Goal: Task Accomplishment & Management: Use online tool/utility

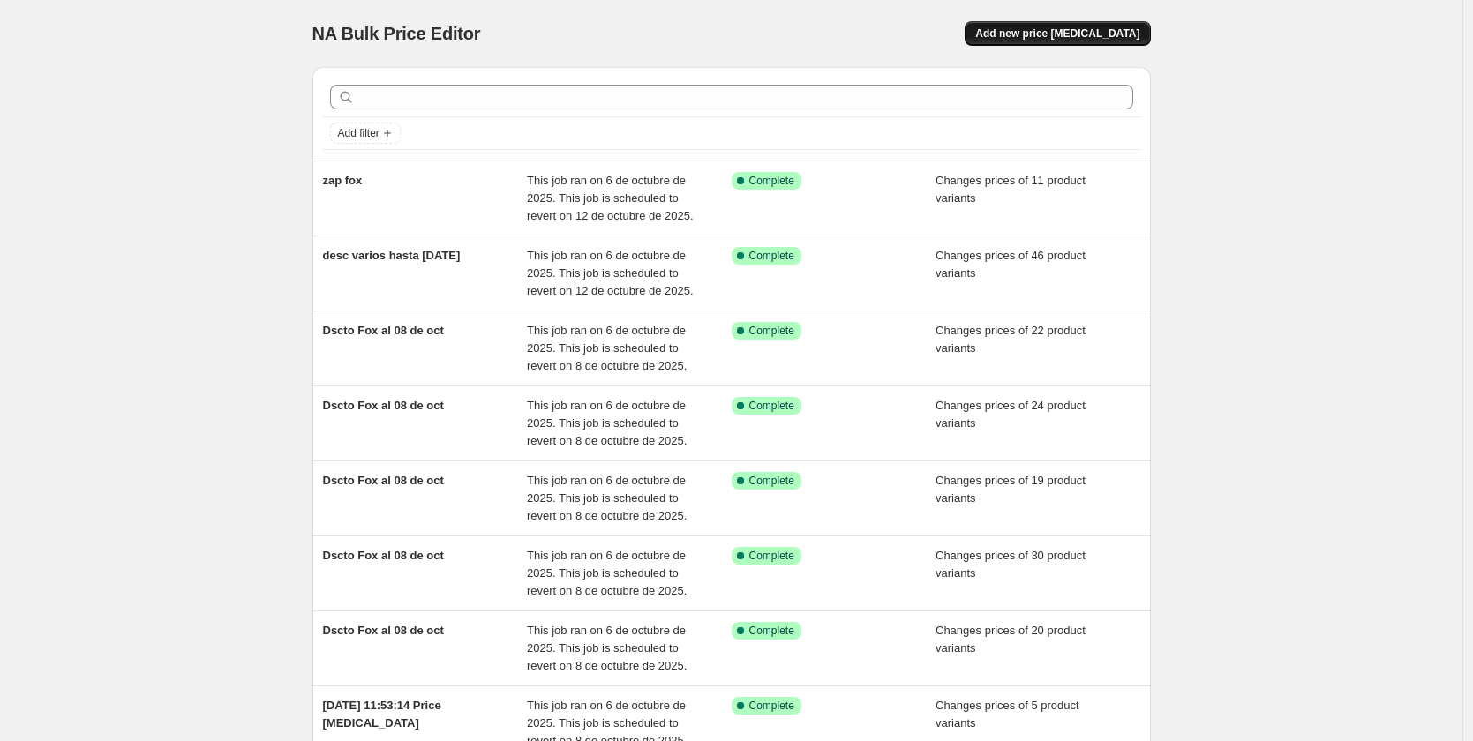
click at [1077, 30] on span "Add new price [MEDICAL_DATA]" at bounding box center [1057, 33] width 164 height 14
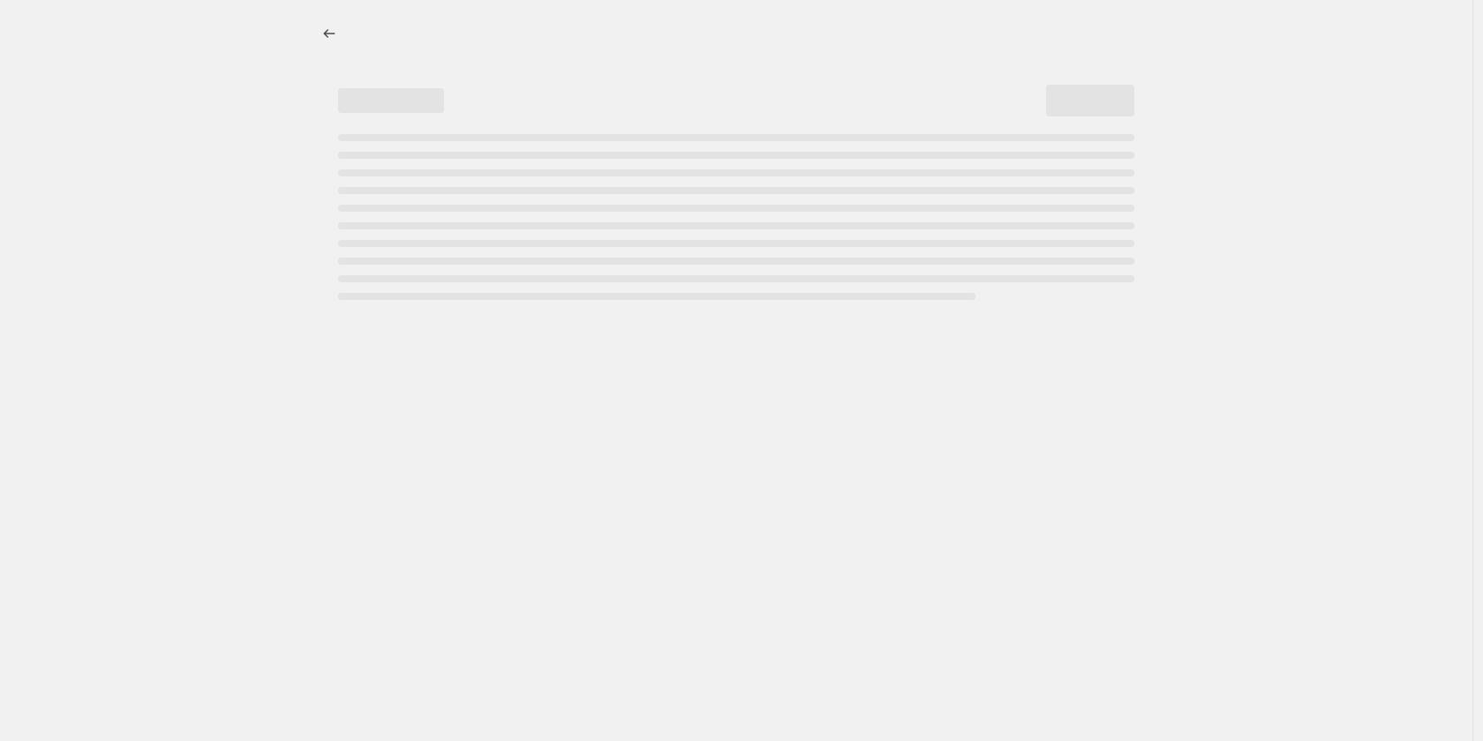
select select "percentage"
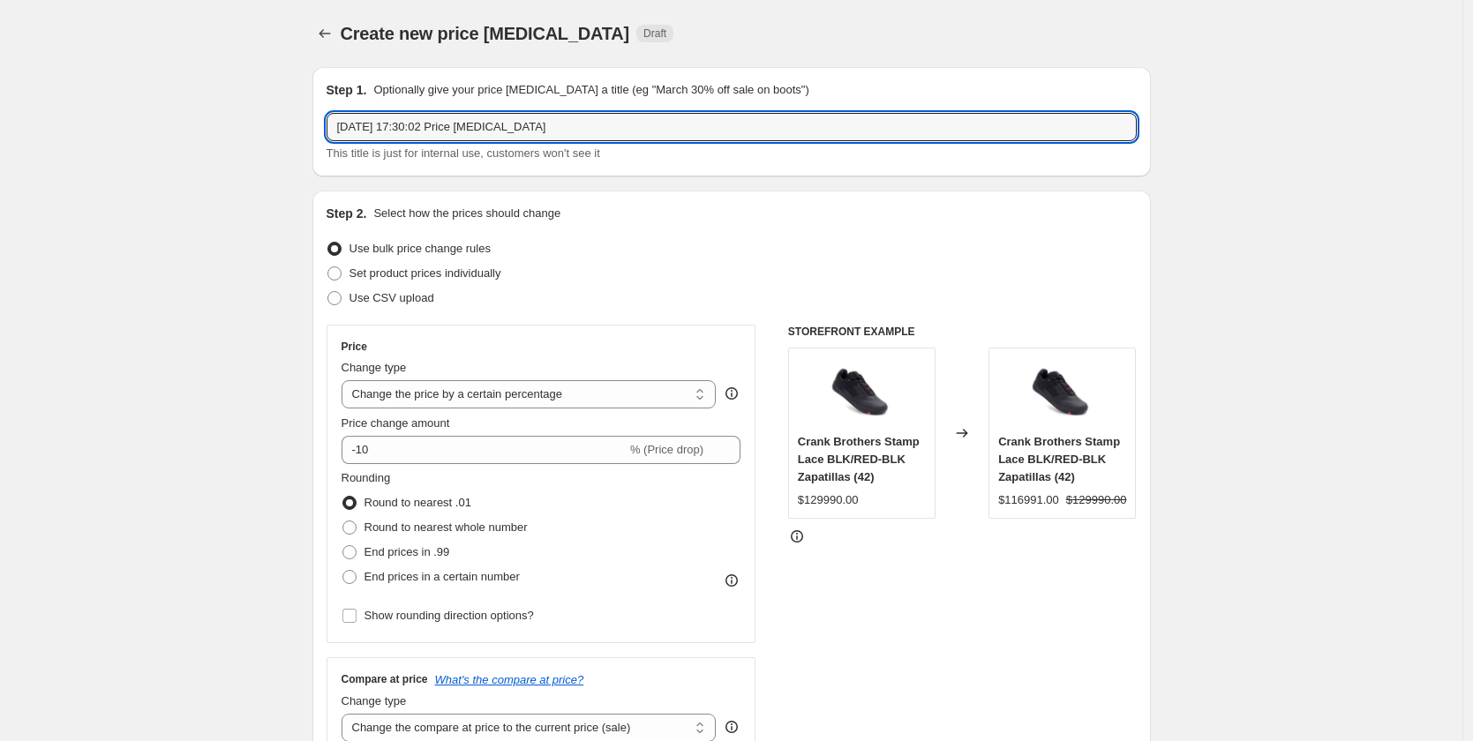
drag, startPoint x: 565, startPoint y: 128, endPoint x: 207, endPoint y: 114, distance: 357.7
type input "[MEDICAL_DATA] cyber new"
click at [420, 272] on span "Set product prices individually" at bounding box center [425, 273] width 152 height 13
click at [328, 267] on input "Set product prices individually" at bounding box center [327, 267] width 1 height 1
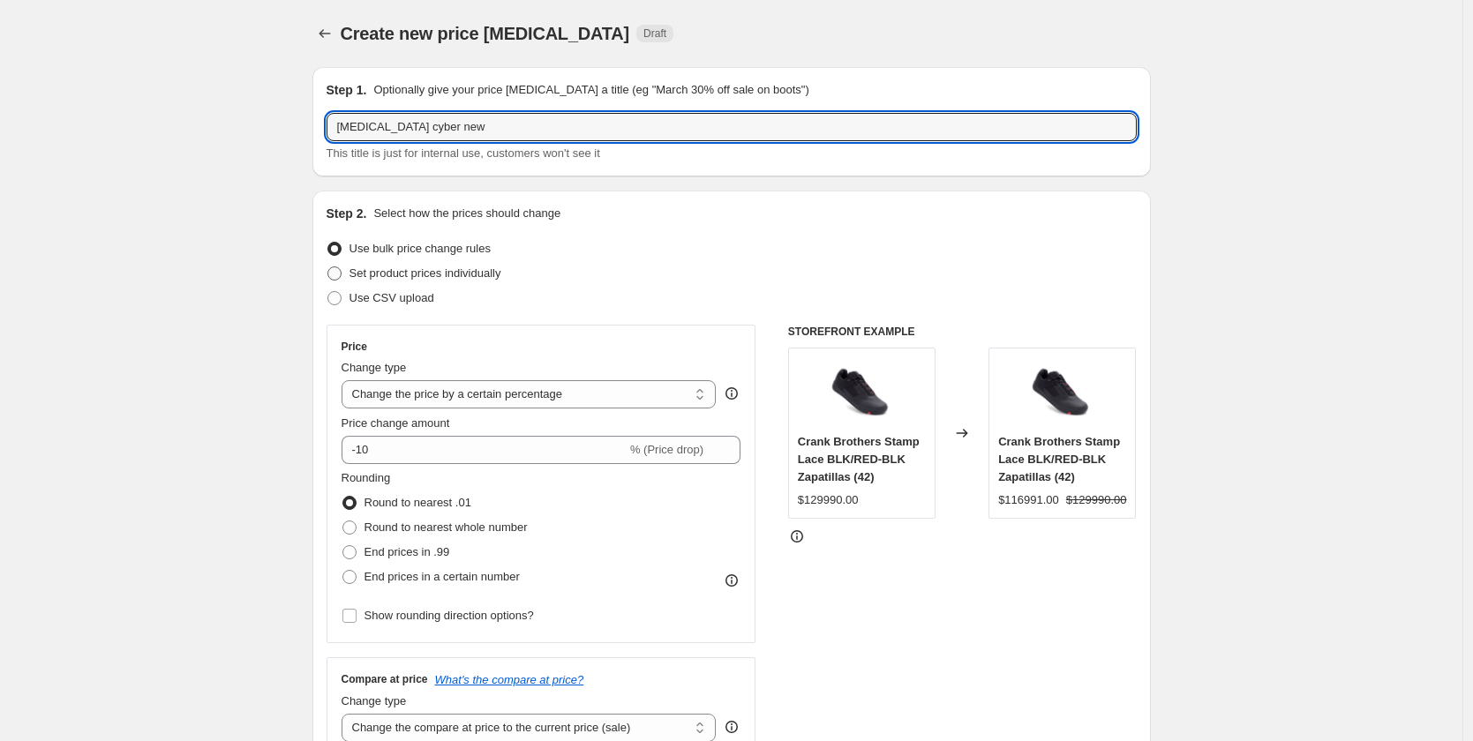
radio input "true"
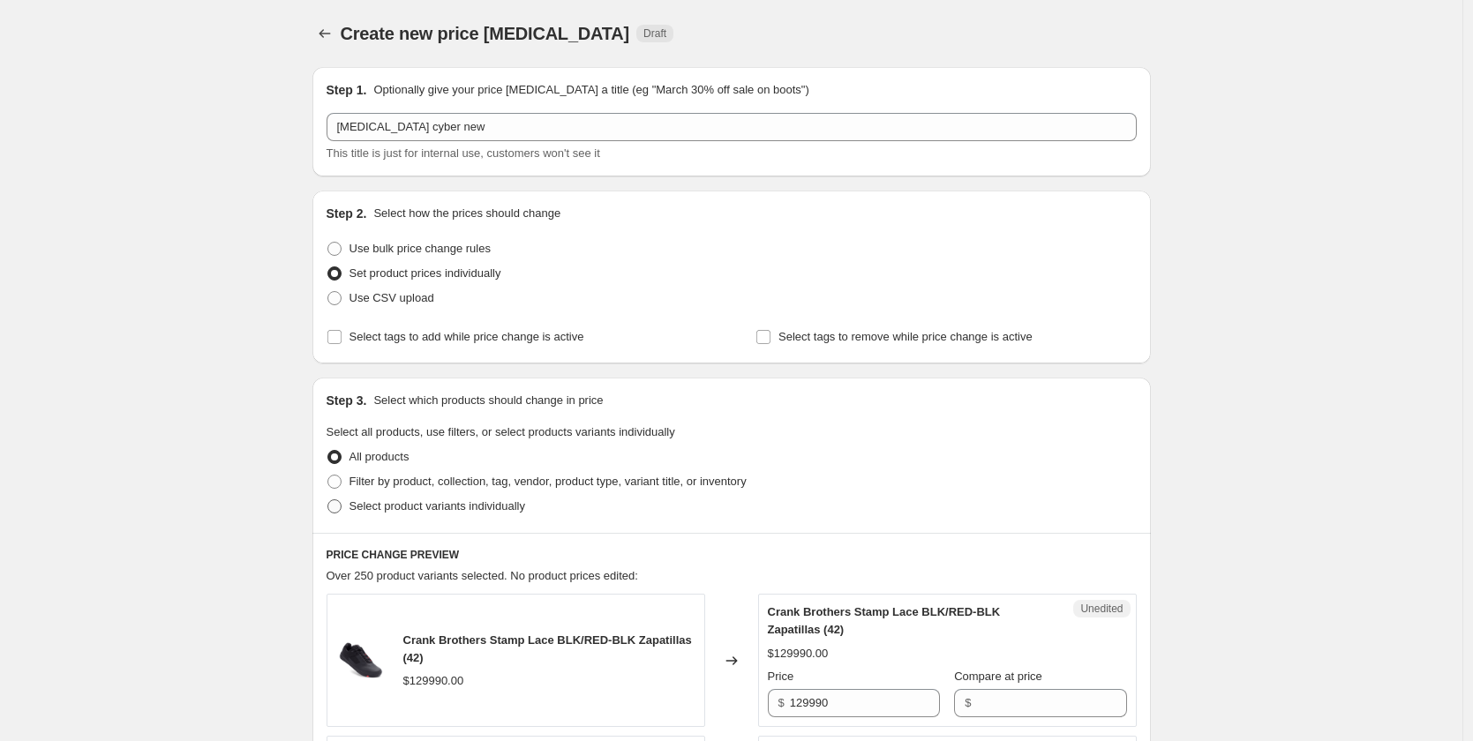
click at [390, 506] on span "Select product variants individually" at bounding box center [437, 506] width 176 height 13
click at [328, 500] on input "Select product variants individually" at bounding box center [327, 500] width 1 height 1
radio input "true"
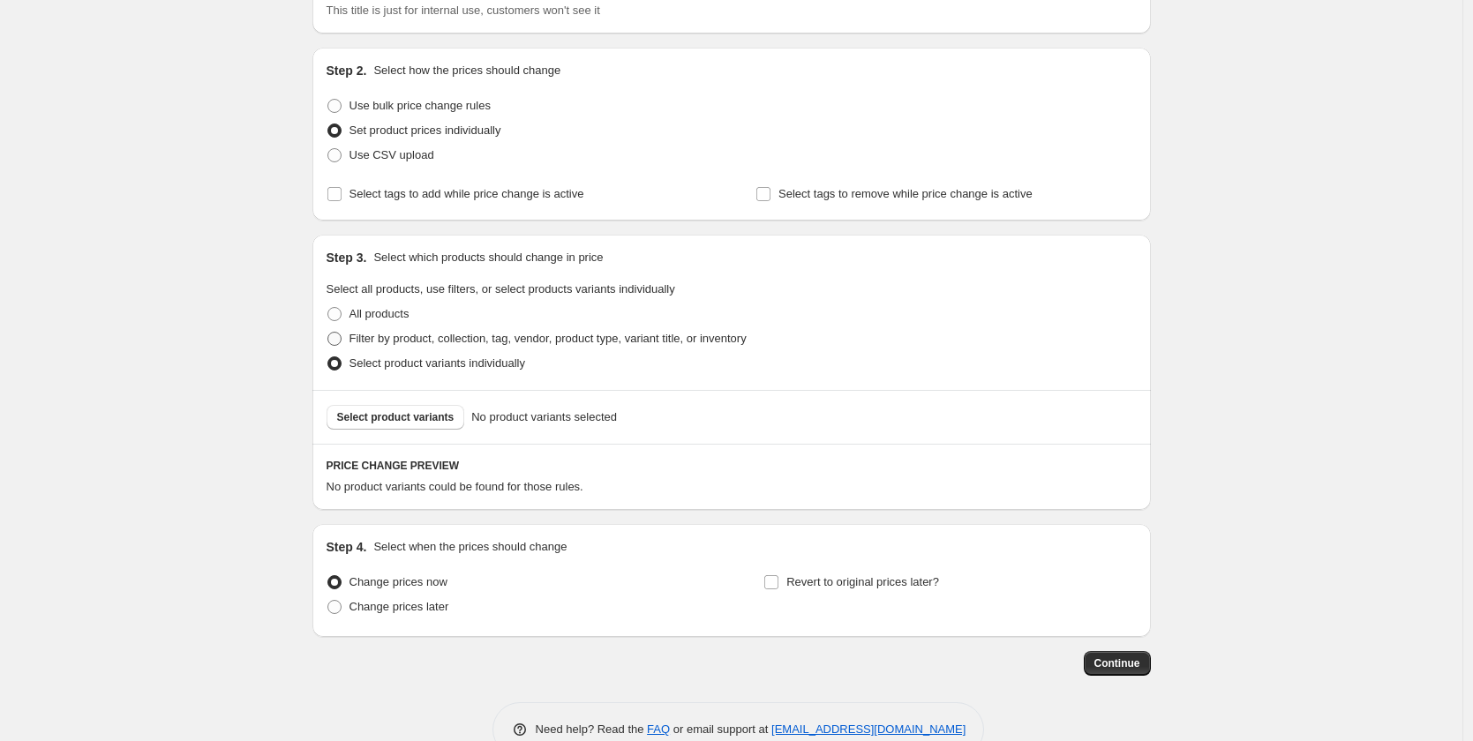
scroll to position [185, 0]
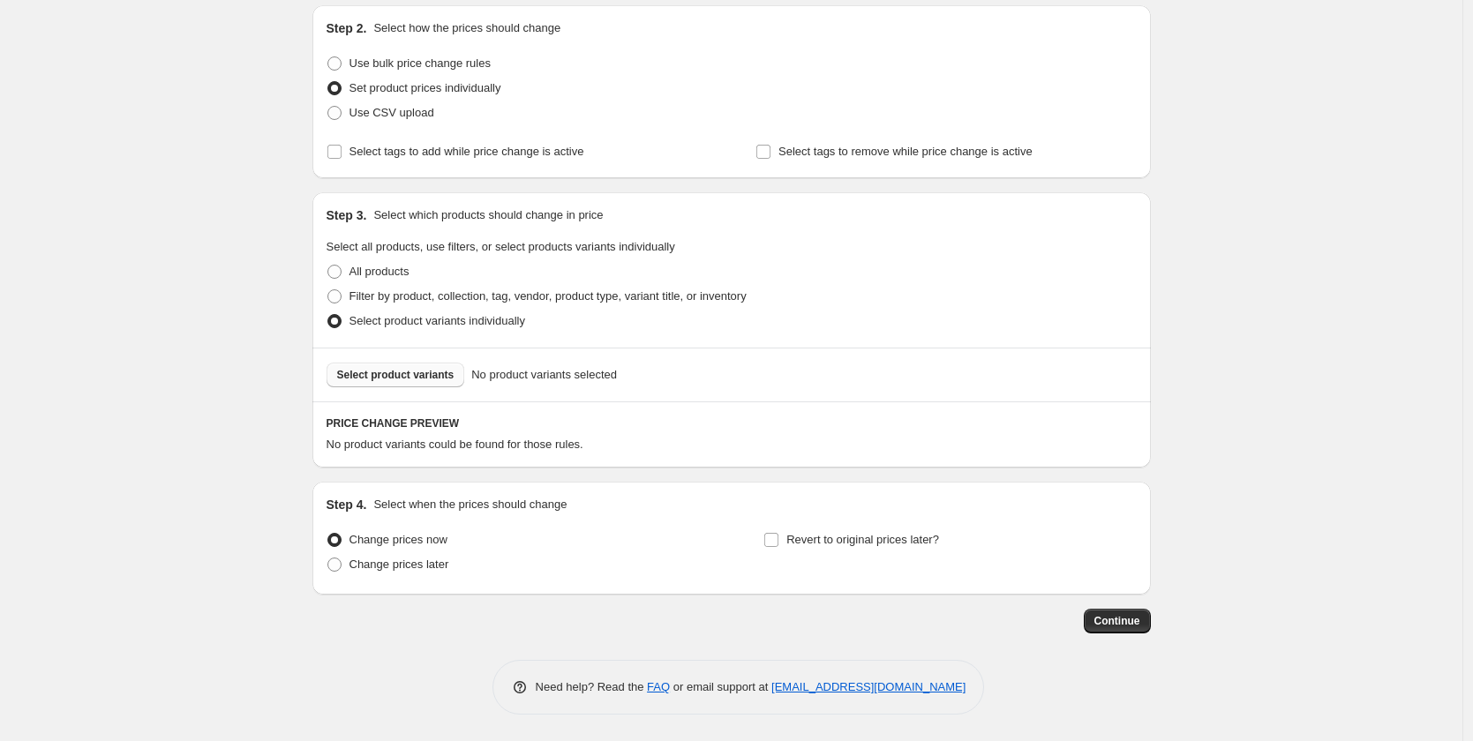
click at [416, 382] on button "Select product variants" at bounding box center [396, 375] width 139 height 25
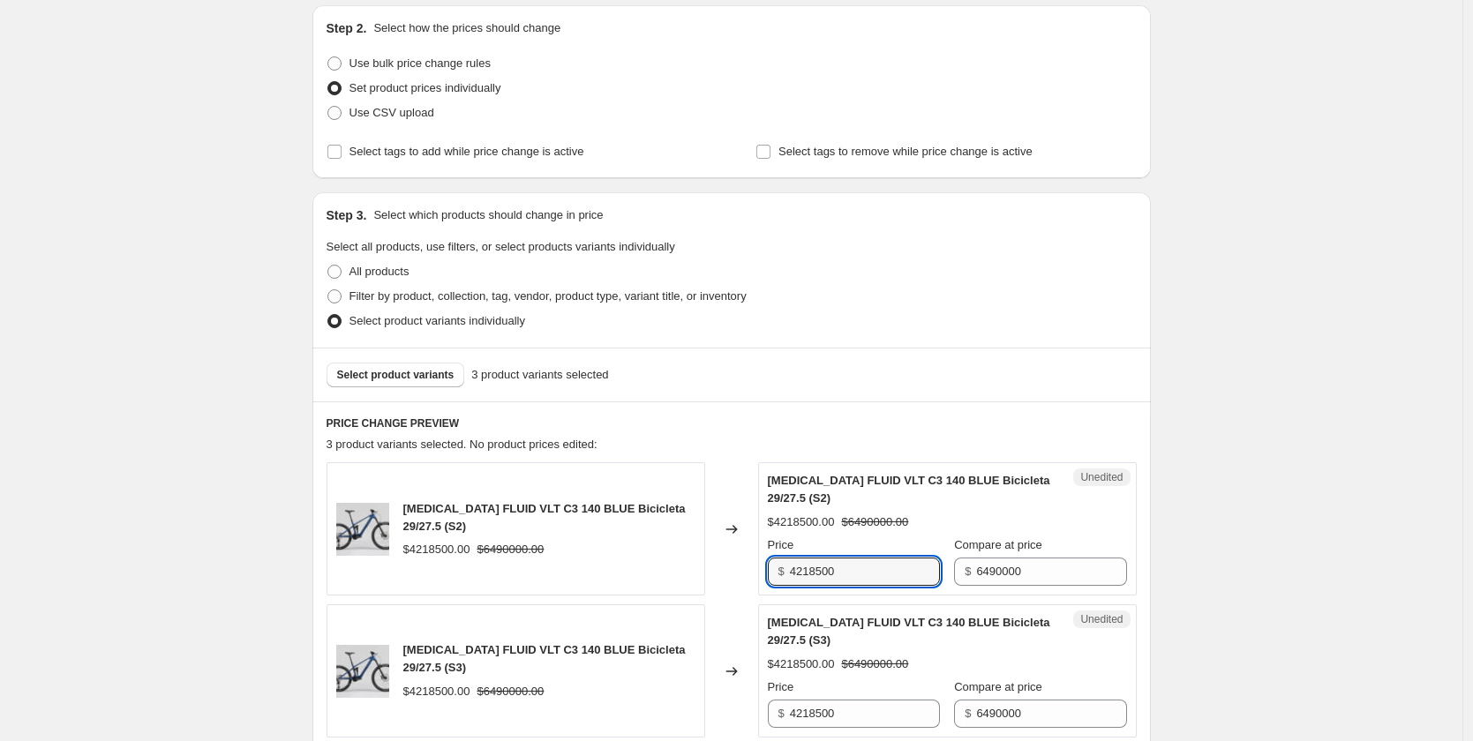
drag, startPoint x: 849, startPoint y: 574, endPoint x: 718, endPoint y: 561, distance: 132.1
click at [718, 561] on div "[MEDICAL_DATA] FLUID VLT C3 140 BLUE Bicicleta 29/27.5 (S2) $4218500.00 $649000…" at bounding box center [732, 528] width 810 height 133
paste input "3.990.0"
click at [825, 571] on input "3.990.000" at bounding box center [865, 572] width 150 height 28
click at [1274, 537] on div "Create new price [MEDICAL_DATA]. This page is ready Create new price [MEDICAL_D…" at bounding box center [731, 511] width 1462 height 1392
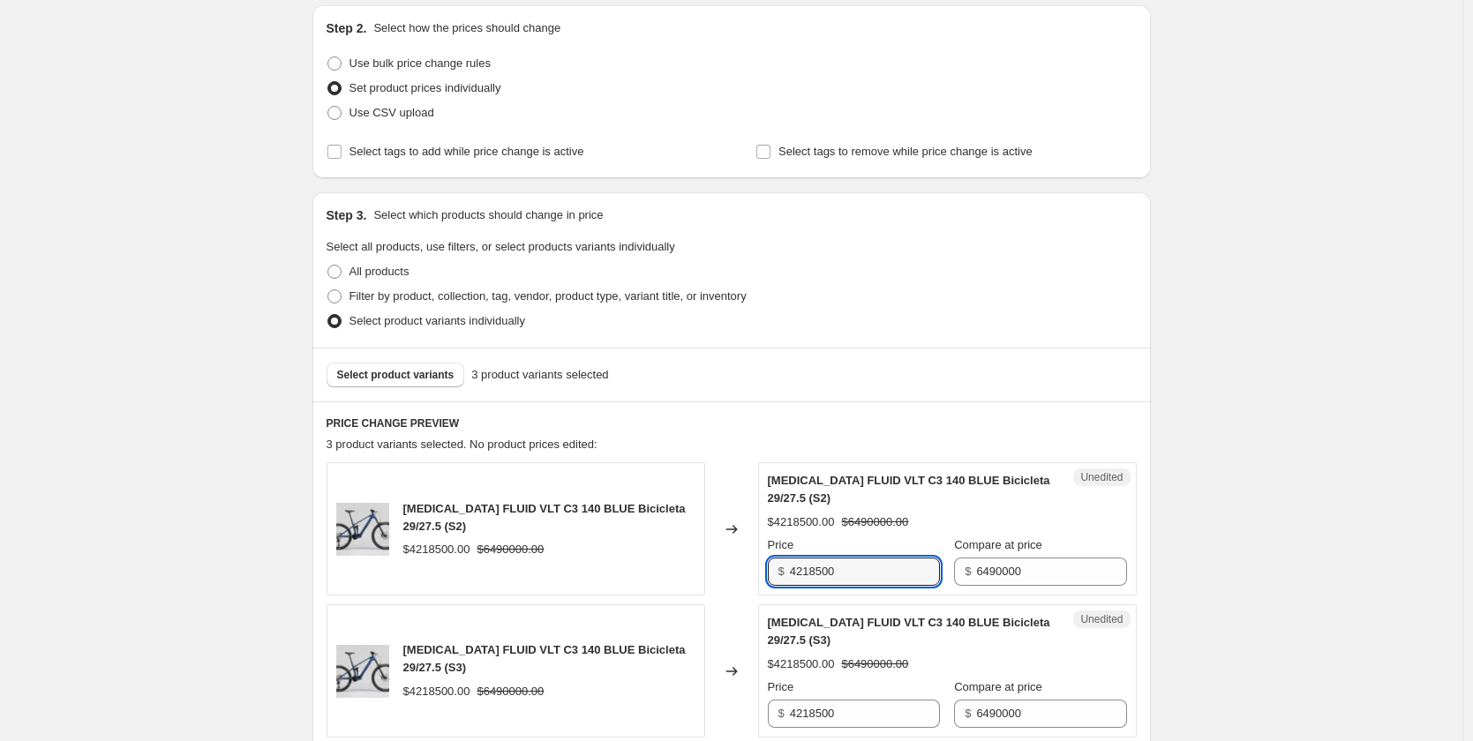
drag, startPoint x: 838, startPoint y: 577, endPoint x: 733, endPoint y: 578, distance: 105.0
click at [733, 578] on div "[MEDICAL_DATA] FLUID VLT C3 140 BLUE Bicicleta 29/27.5 (S2) $4218500.00 $649000…" at bounding box center [732, 528] width 810 height 133
paste input "3.990.0"
click at [818, 570] on input "3.990.000" at bounding box center [865, 572] width 150 height 28
click at [822, 569] on input "3.990.000" at bounding box center [865, 572] width 150 height 28
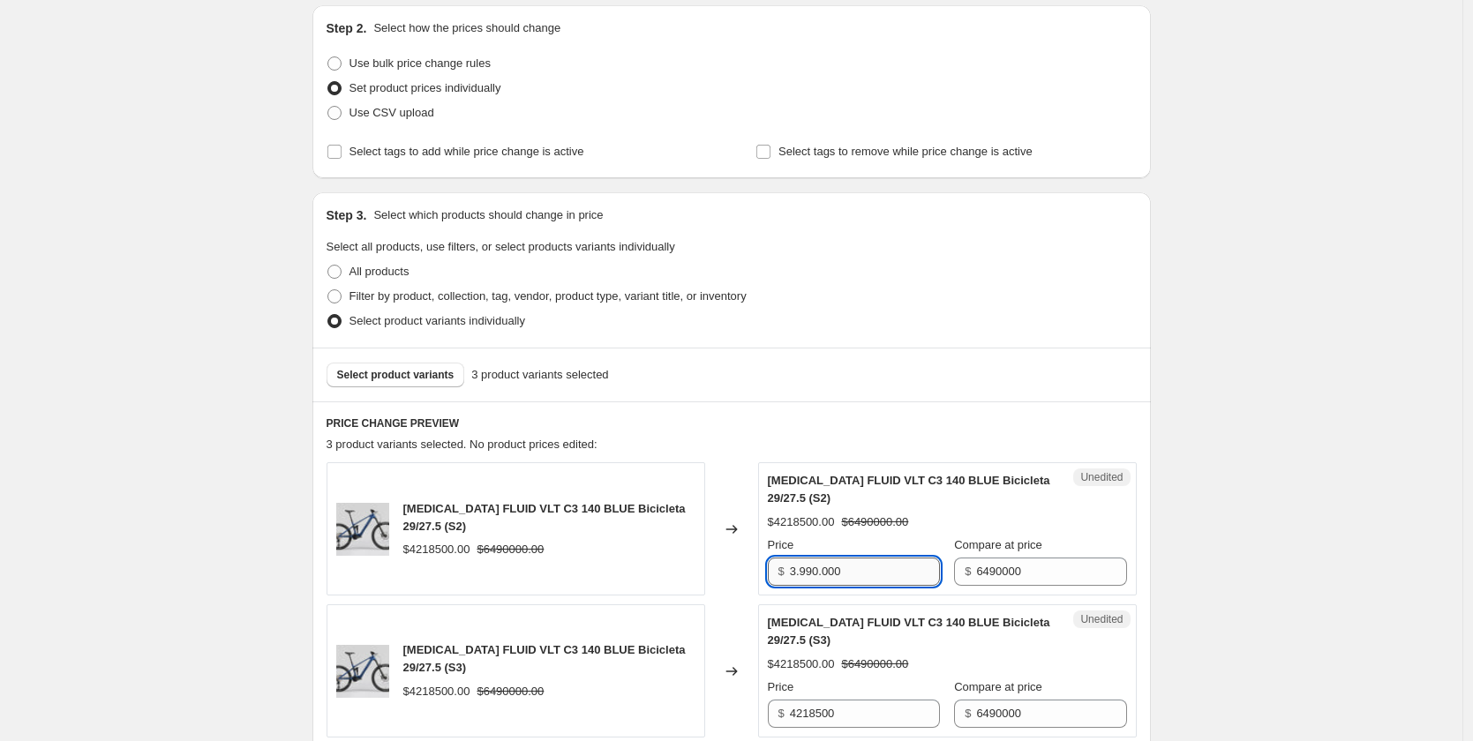
click at [823, 571] on input "3.990.000" at bounding box center [865, 572] width 150 height 28
click at [823, 578] on input "3.990.000" at bounding box center [865, 572] width 150 height 28
click at [802, 570] on input "3.990000" at bounding box center [865, 572] width 150 height 28
type input "3990000"
click at [1187, 548] on div "Create new price [MEDICAL_DATA]. This page is ready Create new price [MEDICAL_D…" at bounding box center [731, 511] width 1462 height 1392
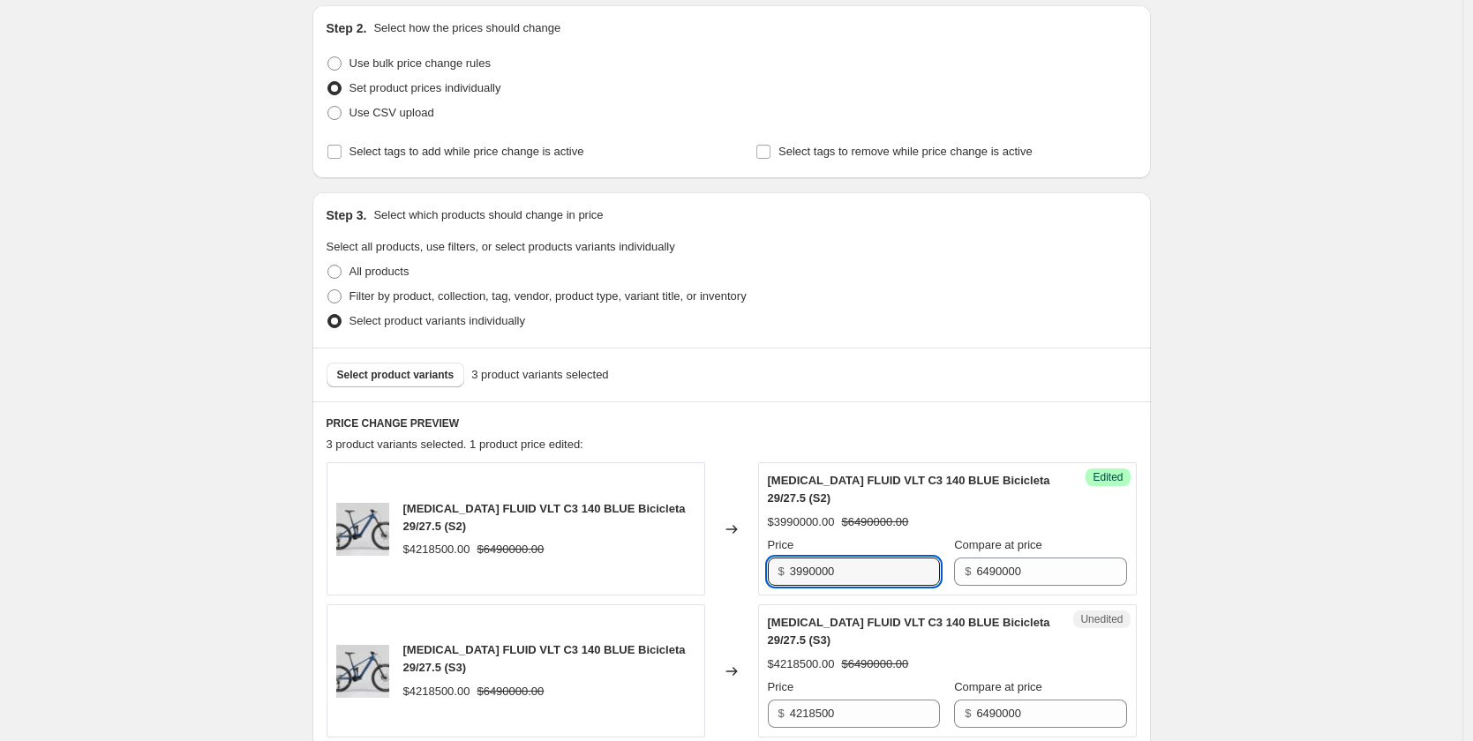
drag, startPoint x: 838, startPoint y: 578, endPoint x: 677, endPoint y: 578, distance: 161.5
click at [677, 578] on div "[MEDICAL_DATA] FLUID VLT C3 140 BLUE Bicicleta 29/27.5 (S2) $4218500.00 $649000…" at bounding box center [732, 528] width 810 height 133
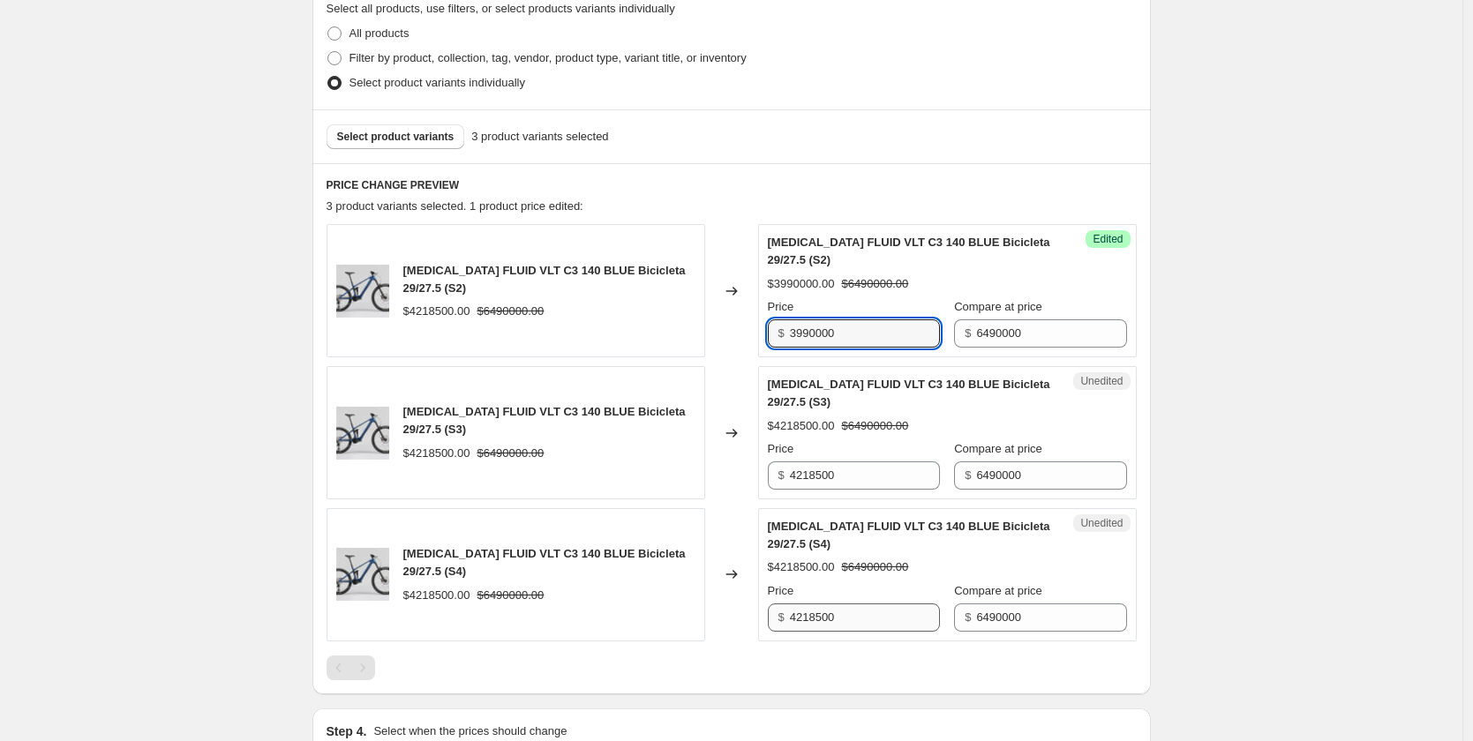
scroll to position [450, 0]
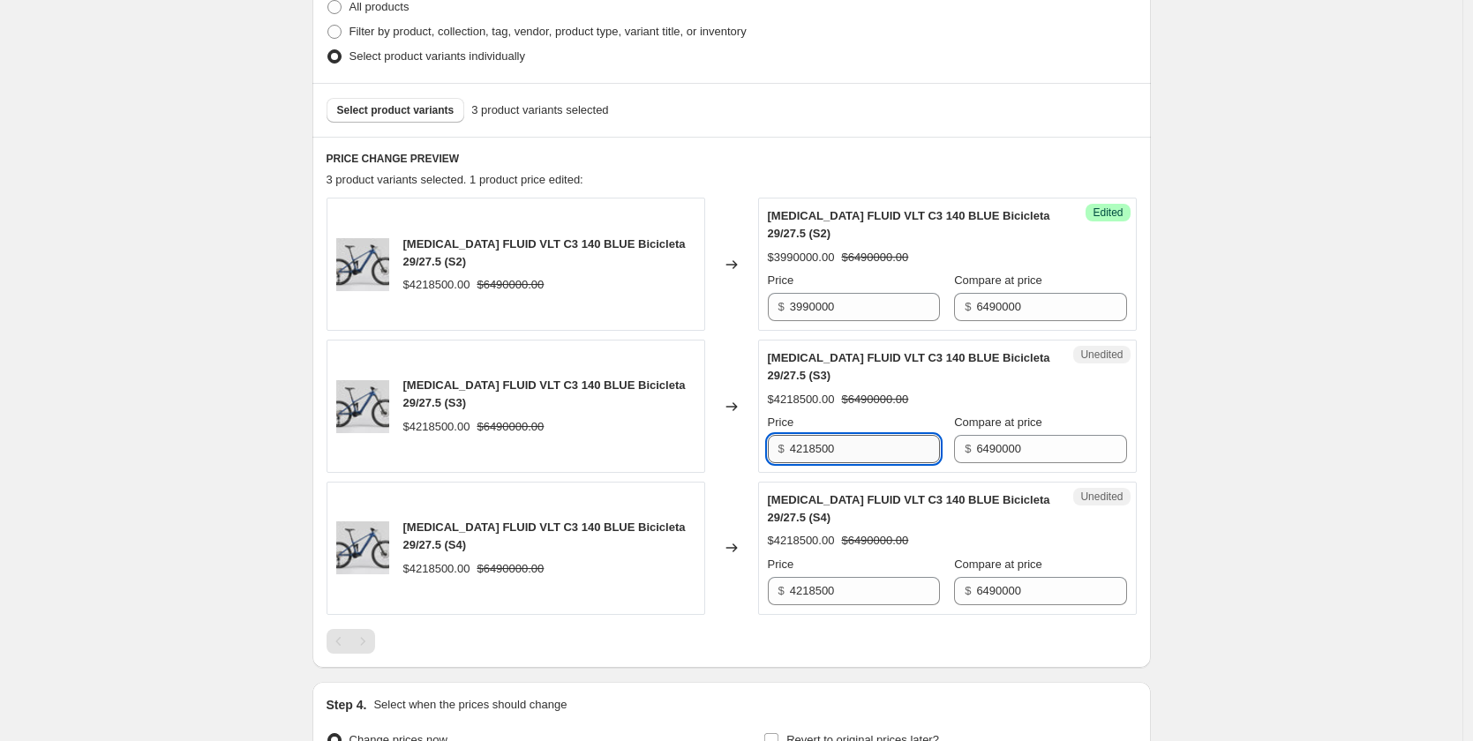
click at [855, 446] on input "4218500" at bounding box center [865, 449] width 150 height 28
paste input "39900"
type input "3990000"
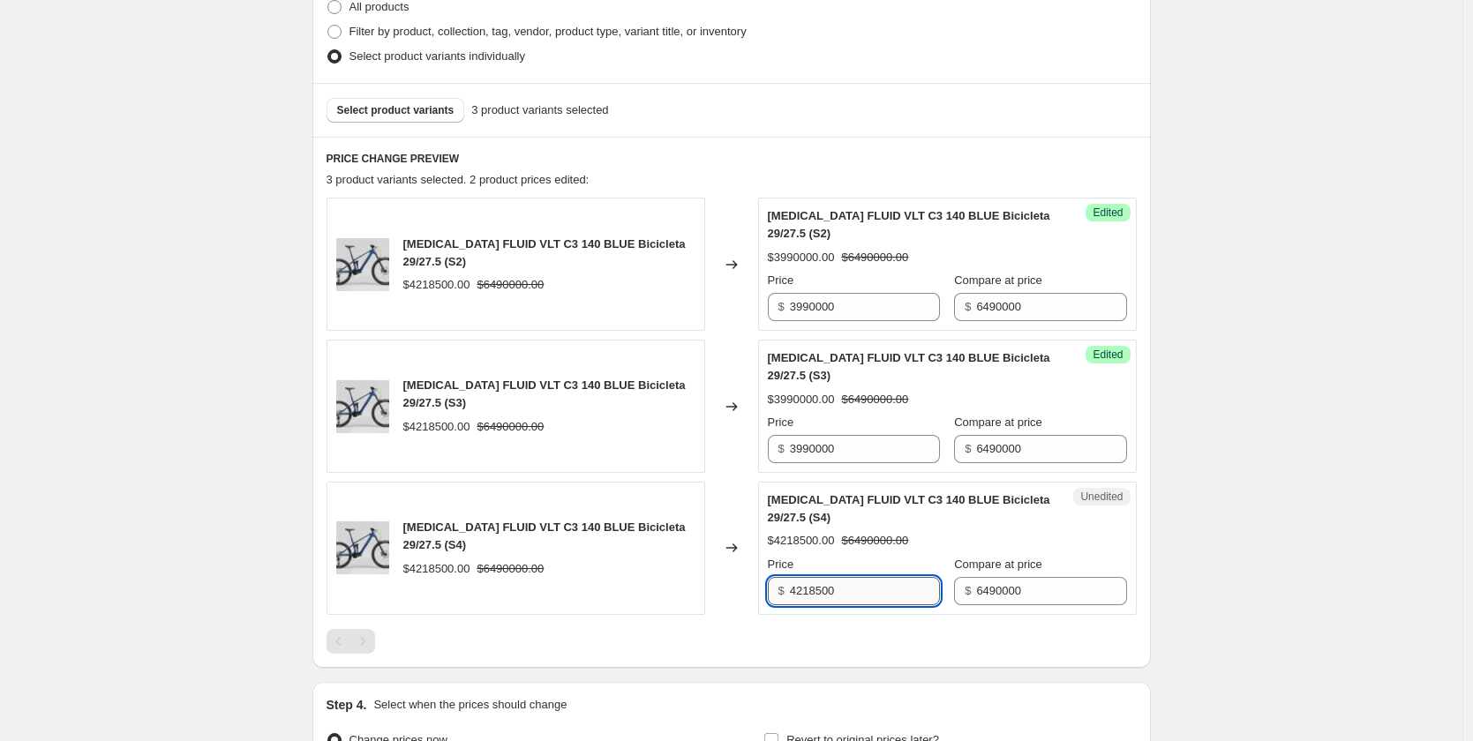
click at [855, 593] on input "4218500" at bounding box center [865, 591] width 150 height 28
paste input "39900"
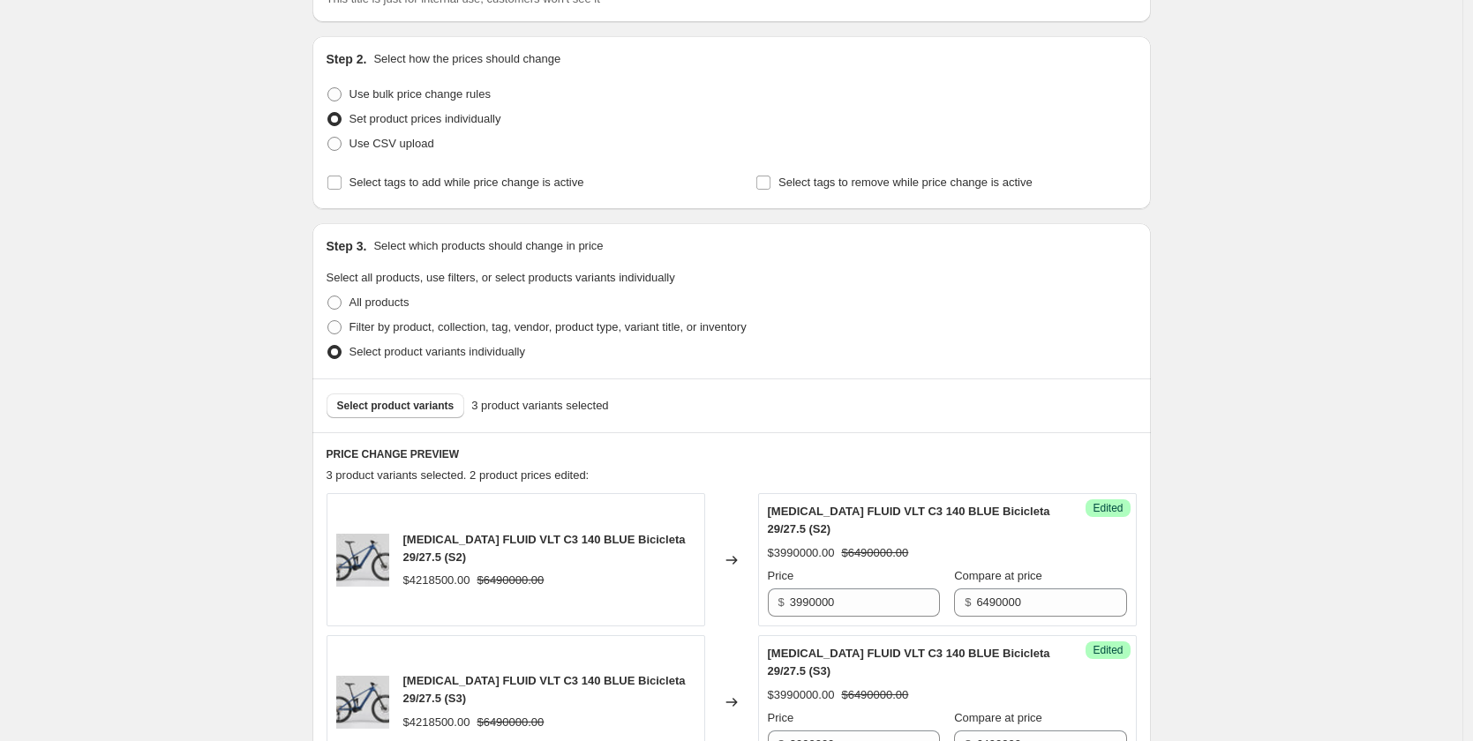
scroll to position [121, 0]
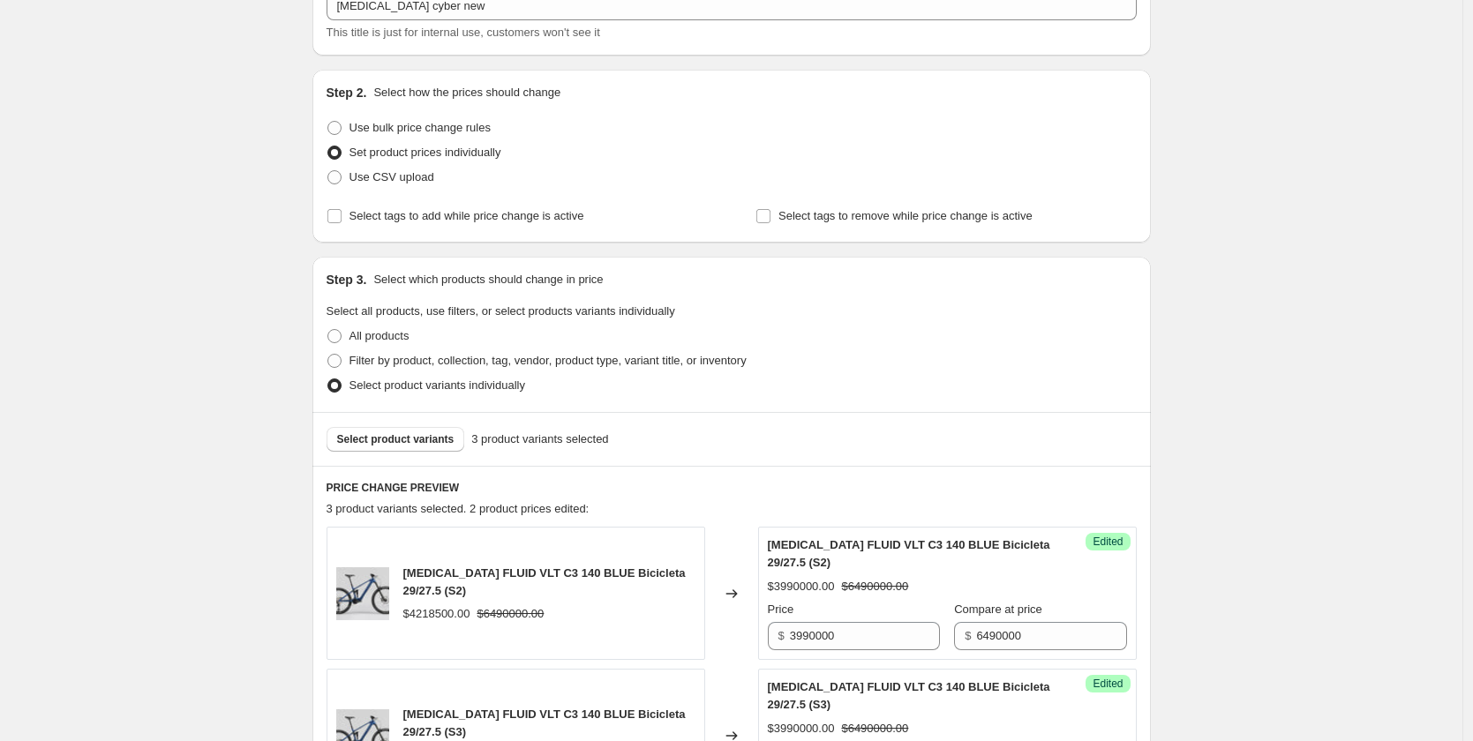
type input "3990000"
click at [1268, 471] on div "Create new price [MEDICAL_DATA]. This page is ready Create new price [MEDICAL_D…" at bounding box center [731, 575] width 1462 height 1392
click at [368, 446] on span "Select product variants" at bounding box center [395, 439] width 117 height 14
click at [412, 437] on span "Select product variants" at bounding box center [395, 439] width 117 height 14
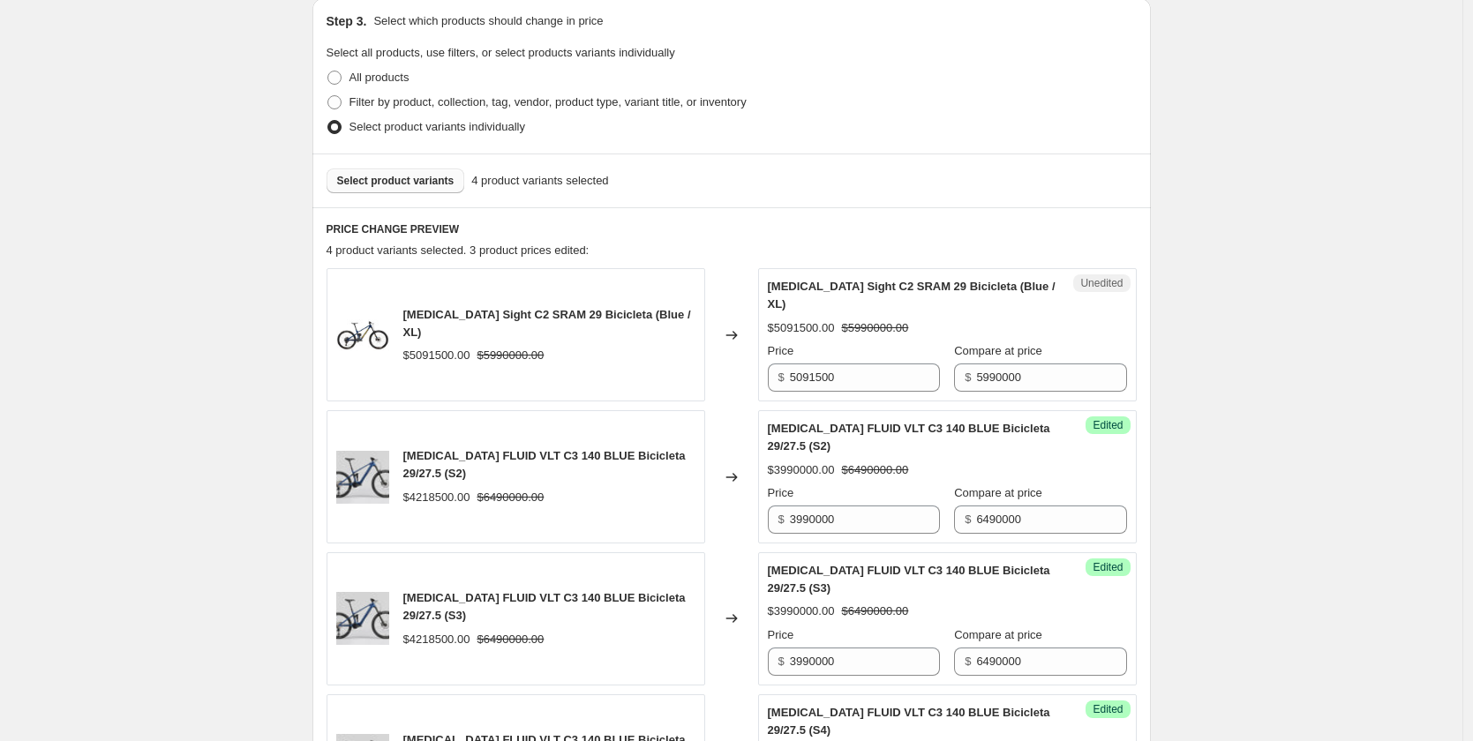
scroll to position [386, 0]
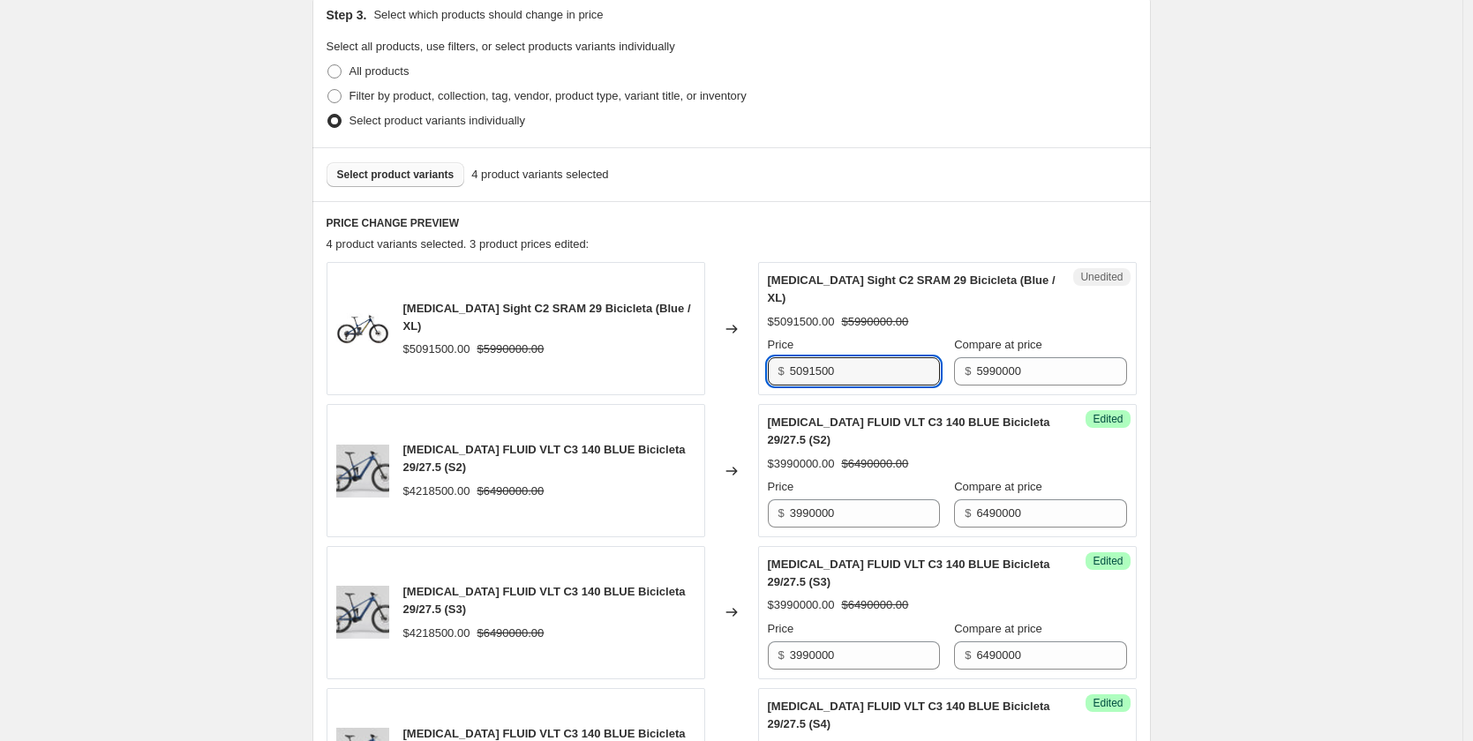
drag, startPoint x: 873, startPoint y: 357, endPoint x: 770, endPoint y: 355, distance: 103.3
click at [770, 355] on div "Unedited [MEDICAL_DATA] Sight C2 SRAM 29 Bicicleta (Blue / XL) $5091500.00 $599…" at bounding box center [947, 328] width 379 height 133
type input "3594000"
click at [1268, 425] on div "Create new price [MEDICAL_DATA]. This page is ready Create new price [MEDICAL_D…" at bounding box center [731, 381] width 1462 height 1534
drag, startPoint x: 800, startPoint y: 357, endPoint x: 820, endPoint y: 360, distance: 20.5
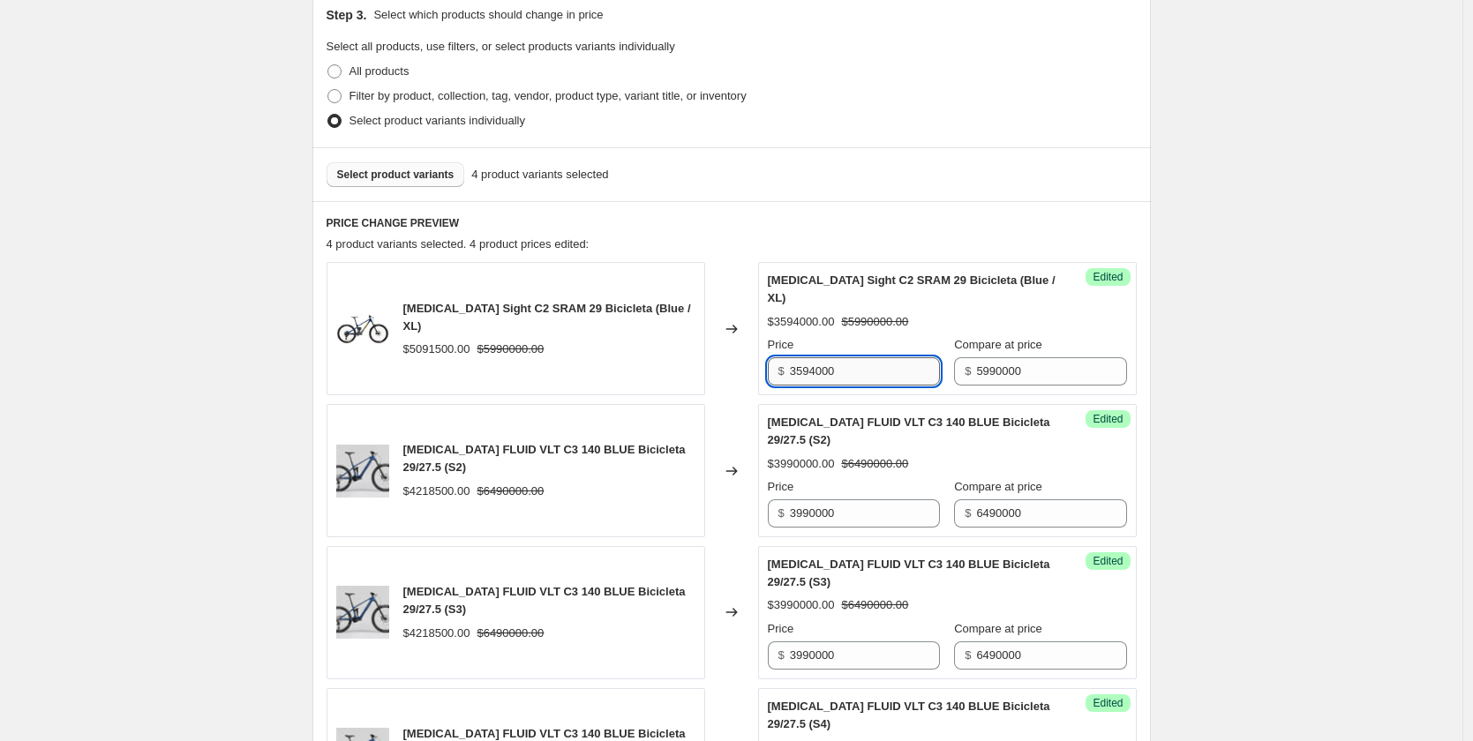
click at [820, 360] on input "3594000" at bounding box center [865, 371] width 150 height 28
click at [1244, 377] on div "Create new price [MEDICAL_DATA]. This page is ready Create new price [MEDICAL_D…" at bounding box center [731, 381] width 1462 height 1534
click at [433, 190] on div "Select product variants 4 product variants selected" at bounding box center [731, 174] width 838 height 54
click at [432, 186] on button "Select product variants" at bounding box center [396, 174] width 139 height 25
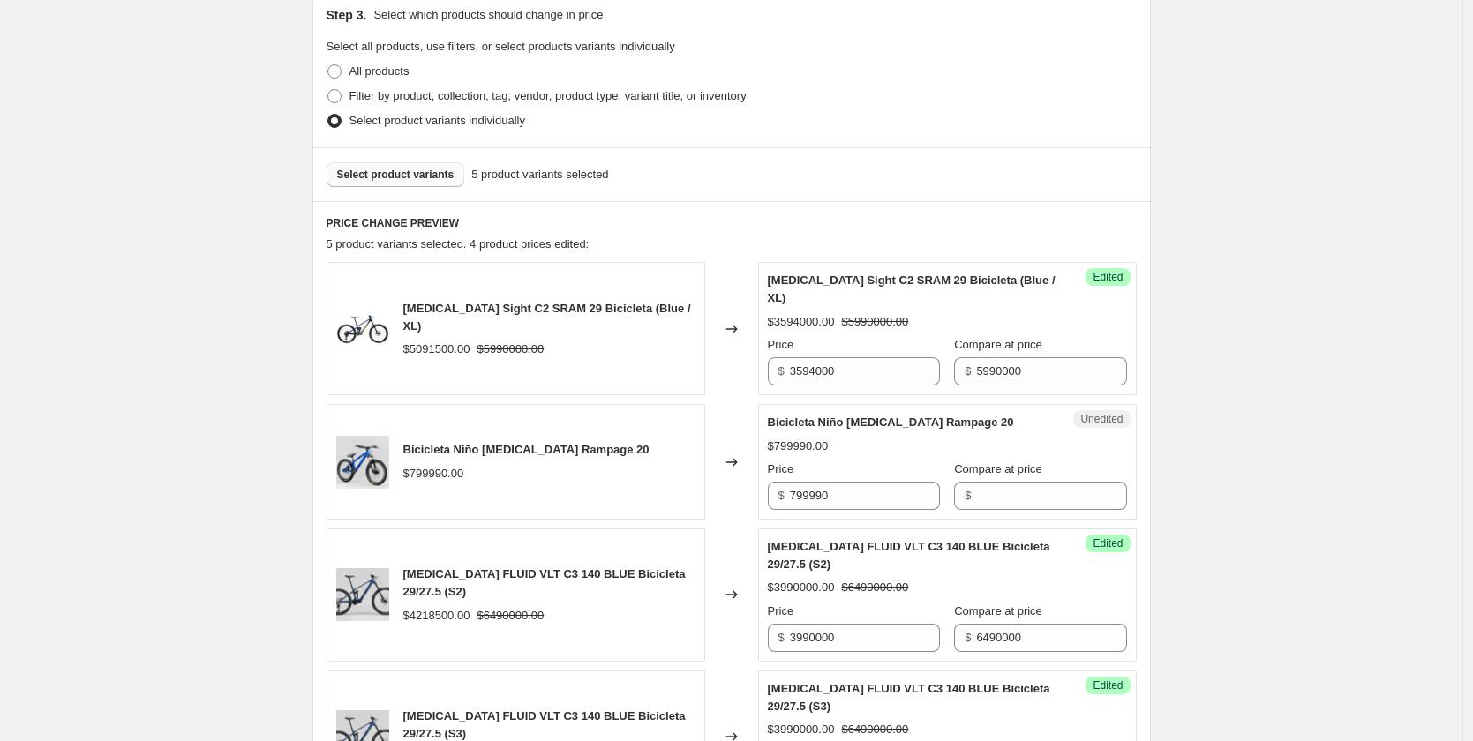
click at [414, 172] on span "Select product variants" at bounding box center [395, 175] width 117 height 14
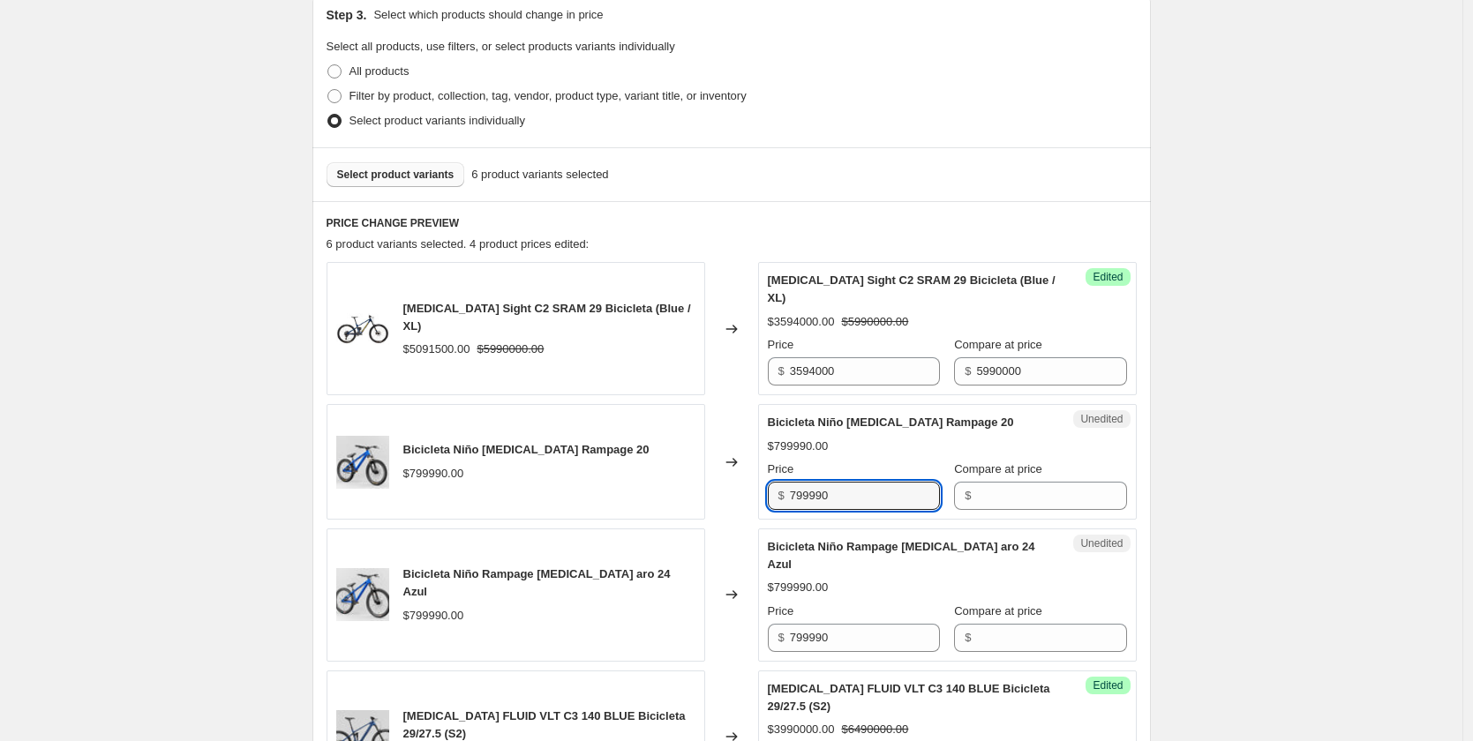
drag, startPoint x: 858, startPoint y: 479, endPoint x: 740, endPoint y: 479, distance: 117.4
click at [740, 479] on div "Bicicleta Niño [MEDICAL_DATA] Rampage 20 $799990.00 Changed to Unedited Bicicle…" at bounding box center [732, 462] width 810 height 116
paste input "559."
click at [815, 484] on input "559.990" at bounding box center [865, 496] width 150 height 28
type input "559990"
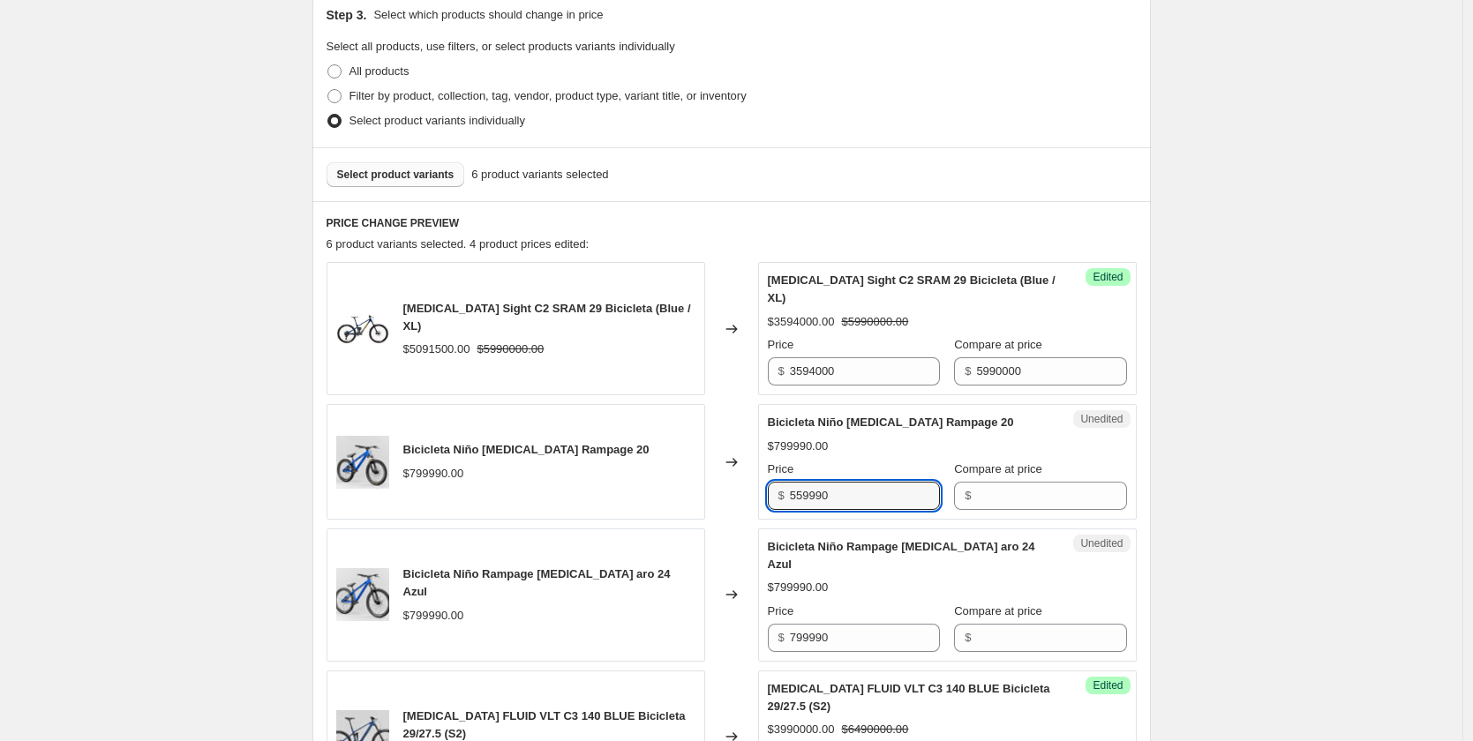
click at [1262, 499] on div "Create new price [MEDICAL_DATA]. This page is ready Create new price [MEDICAL_D…" at bounding box center [731, 514] width 1462 height 1800
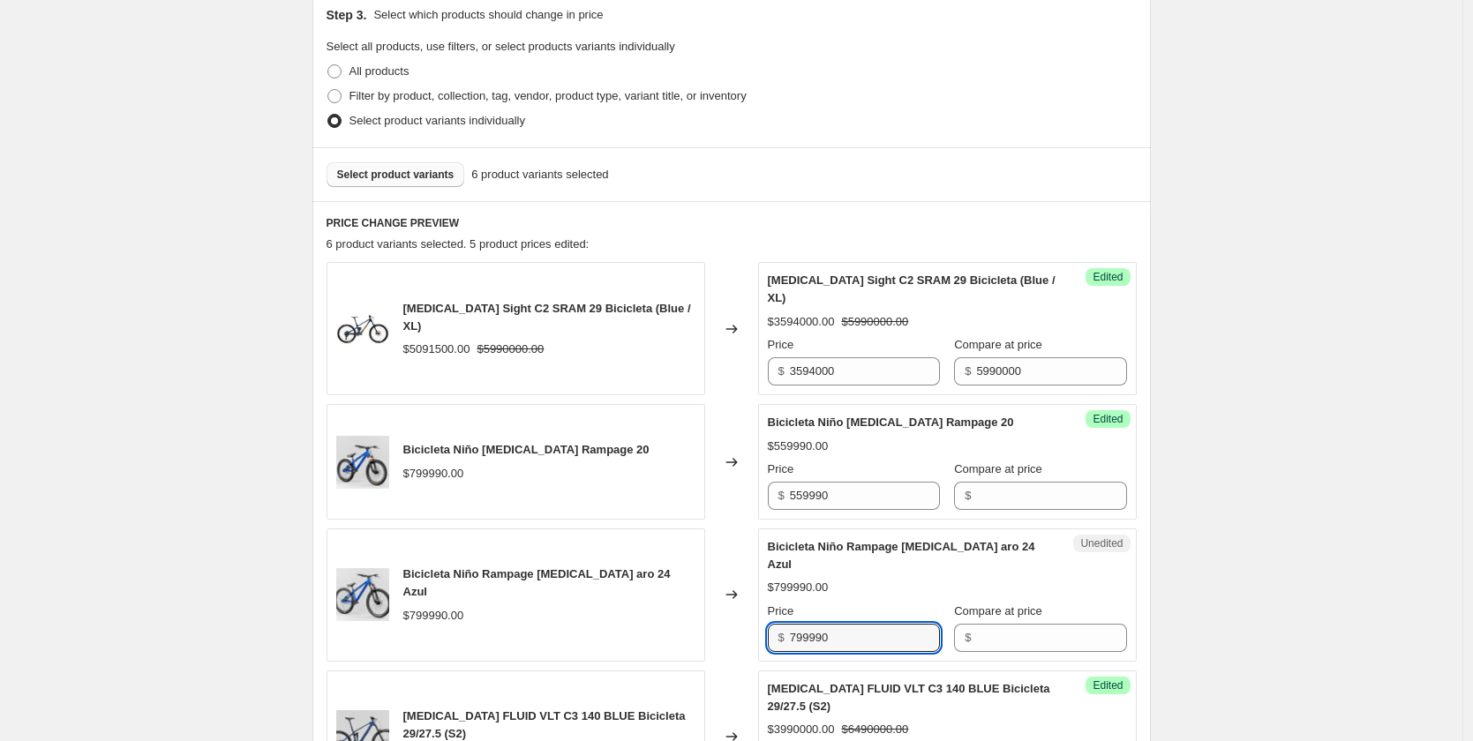
drag, startPoint x: 838, startPoint y: 600, endPoint x: 786, endPoint y: 602, distance: 52.1
click at [786, 624] on div "$ 799990" at bounding box center [854, 638] width 172 height 28
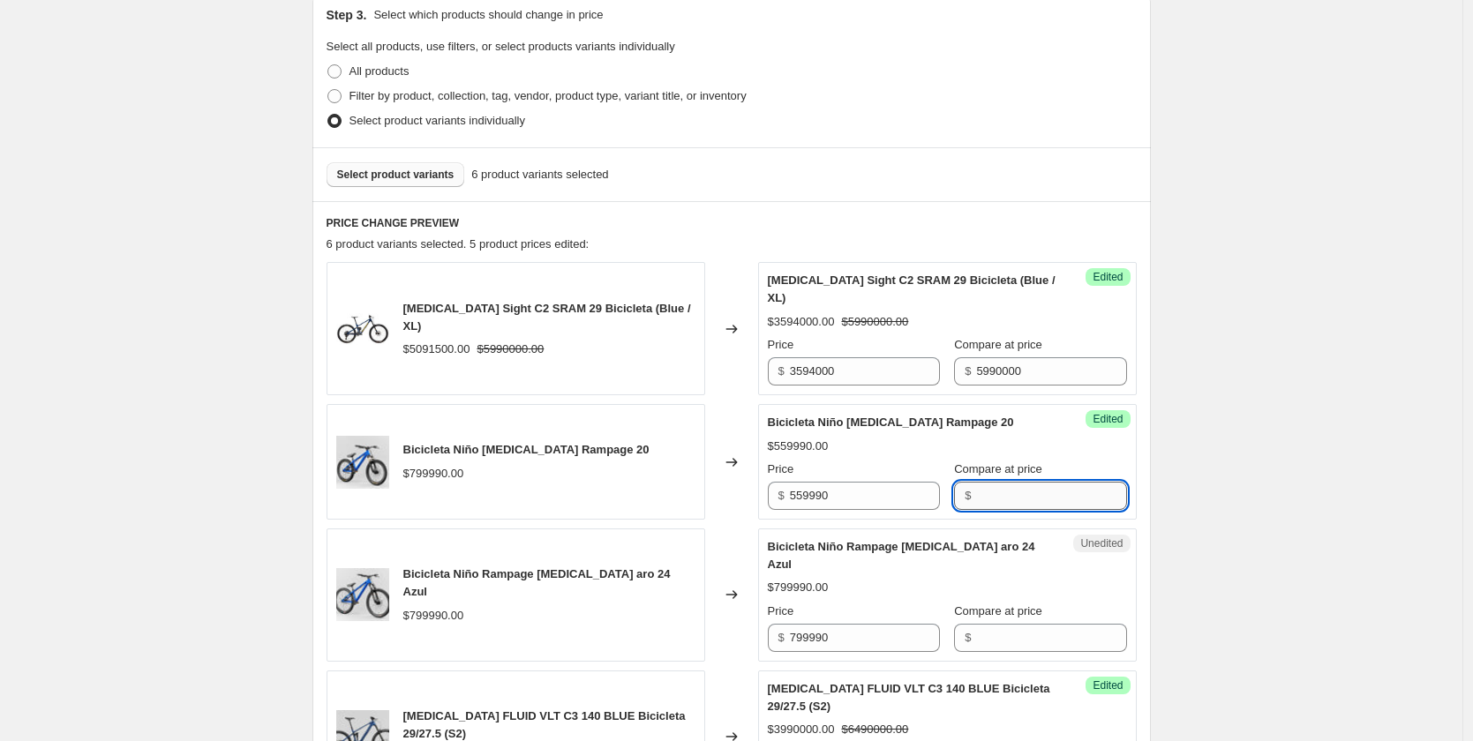
click at [991, 482] on input "Compare at price" at bounding box center [1051, 496] width 150 height 28
paste input "799990"
type input "799990"
click at [1011, 624] on input "Compare at price" at bounding box center [1051, 638] width 150 height 28
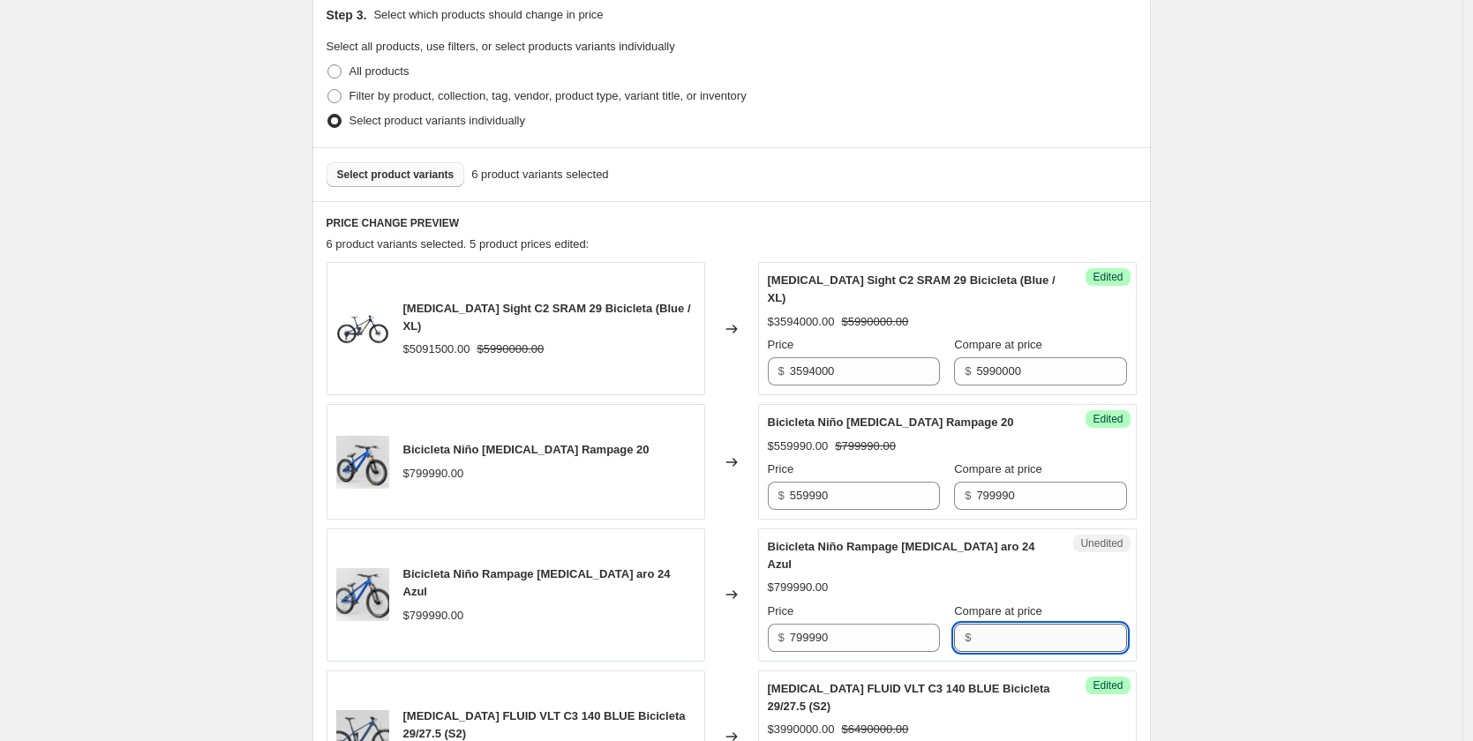
paste input "799990"
type input "799990"
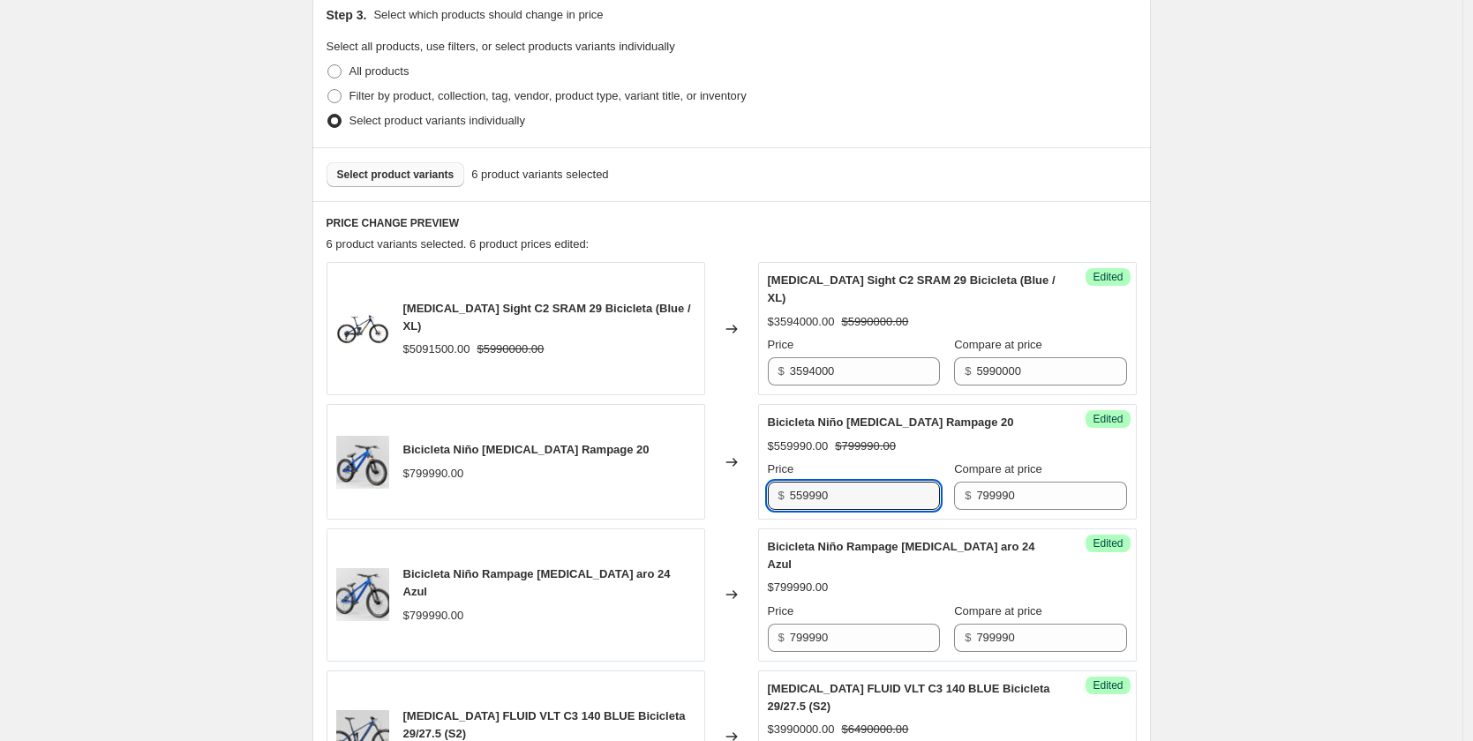
drag, startPoint x: 874, startPoint y: 475, endPoint x: 767, endPoint y: 473, distance: 106.8
click at [767, 473] on div "Success Edited Bicicleta Niño [MEDICAL_DATA] Rampage 20 $559990.00 $799990.00 P…" at bounding box center [947, 462] width 379 height 116
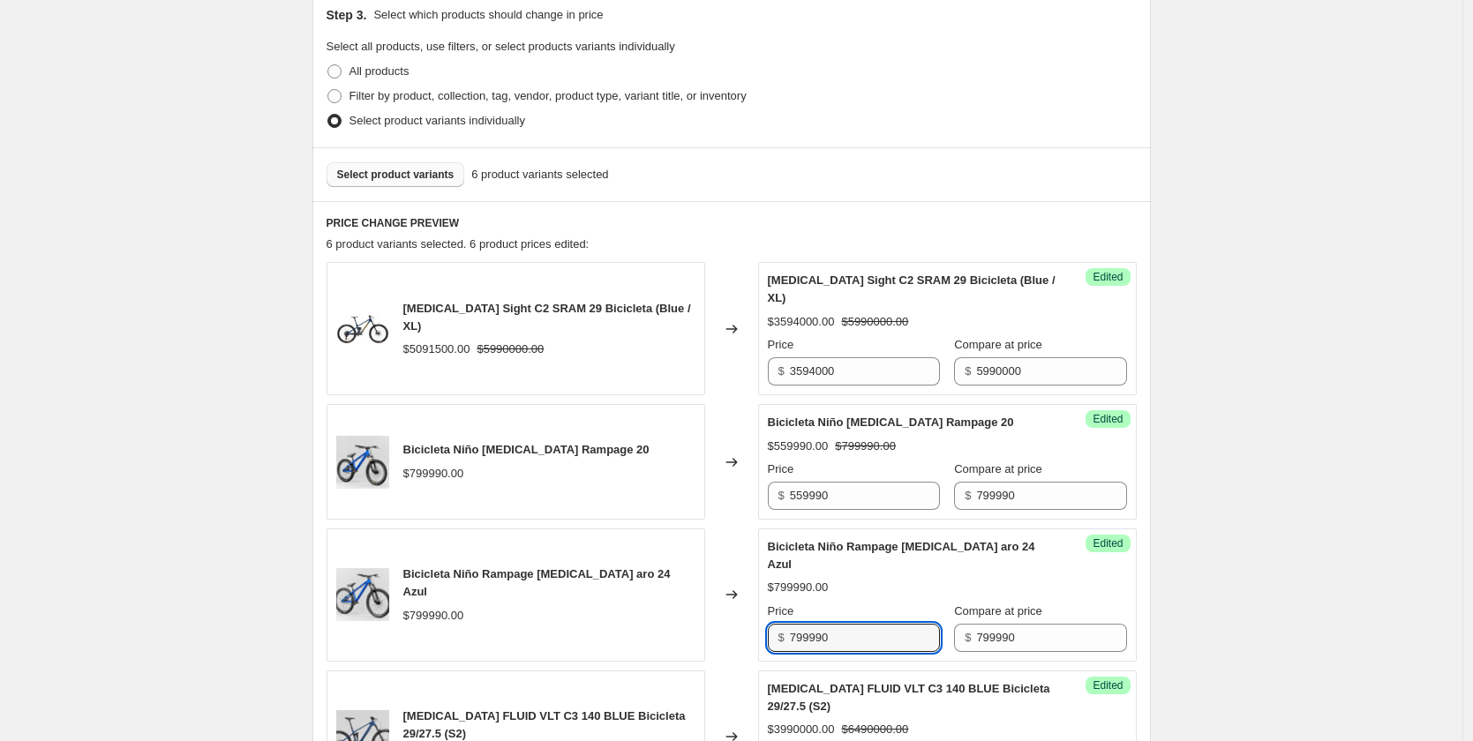
drag, startPoint x: 852, startPoint y: 599, endPoint x: 706, endPoint y: 598, distance: 145.6
click at [706, 598] on div "Bicicleta Niño Rampage [MEDICAL_DATA] aro 24 Azul $799990.00 Changed to Success…" at bounding box center [732, 595] width 810 height 133
paste input "55"
type input "559990"
click at [1323, 499] on div "Create new price [MEDICAL_DATA]. This page is ready Create new price [MEDICAL_D…" at bounding box center [731, 514] width 1462 height 1800
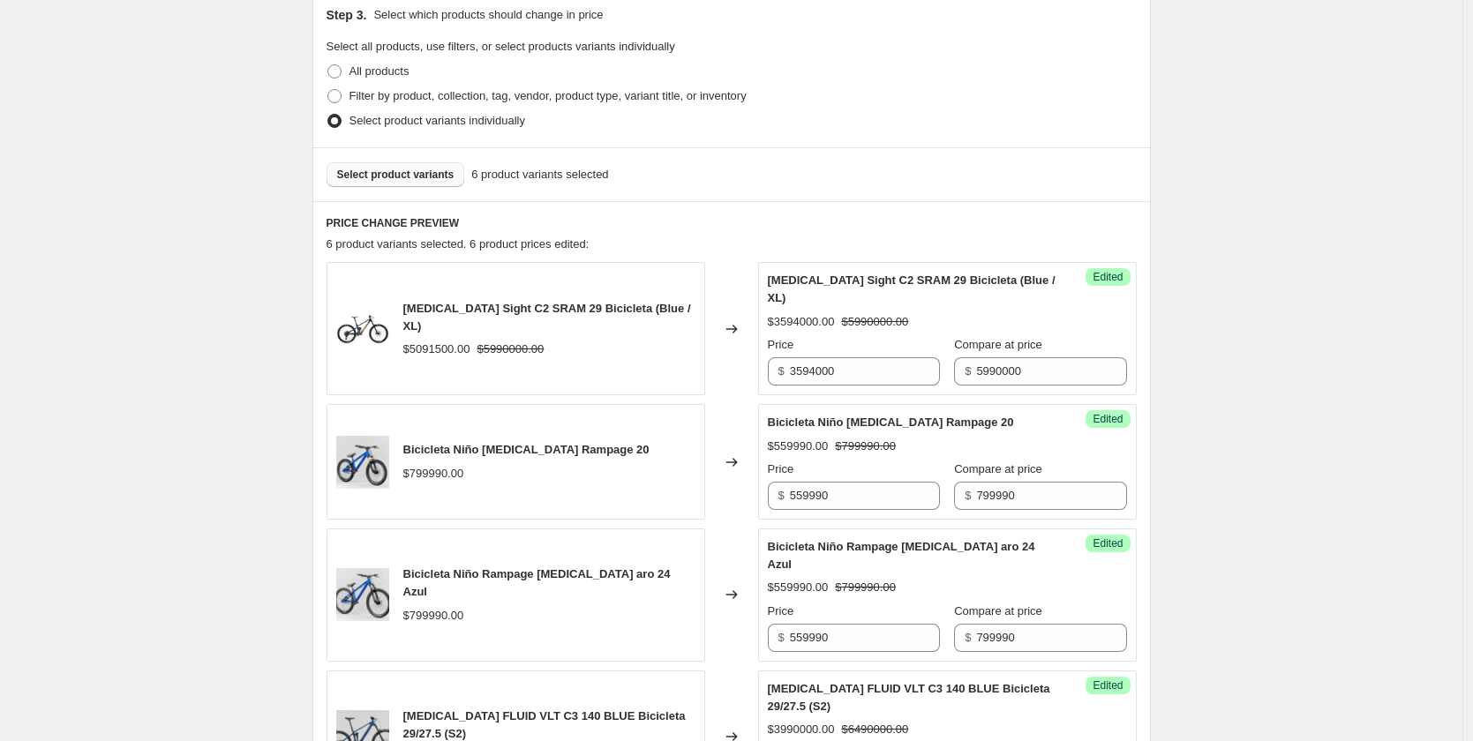
click at [395, 173] on span "Select product variants" at bounding box center [395, 175] width 117 height 14
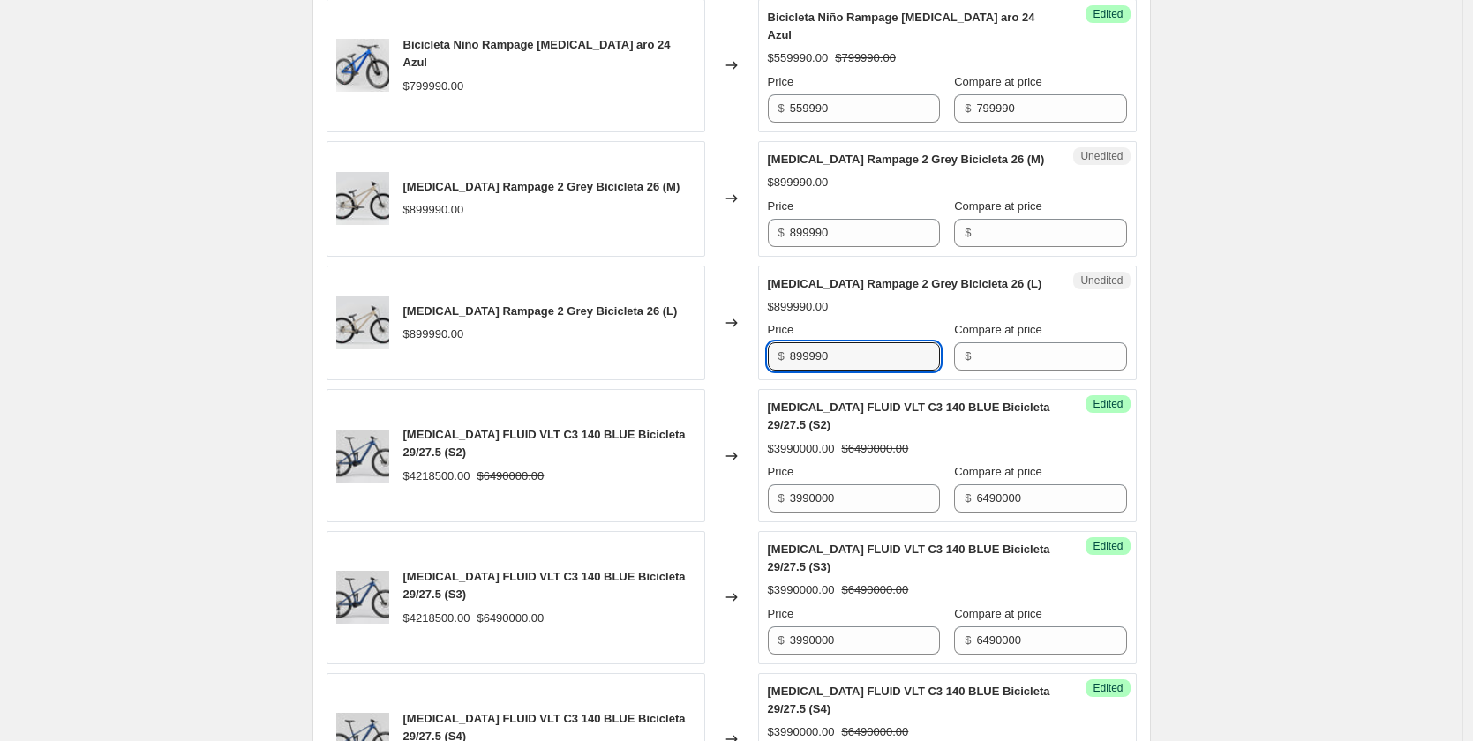
drag, startPoint x: 887, startPoint y: 319, endPoint x: 721, endPoint y: 307, distance: 166.4
click at [721, 307] on div "[MEDICAL_DATA] Rampage 2 Grey Bicicleta 26 (L) $899990.00 Changed to Unedited […" at bounding box center [732, 324] width 810 height 116
paste input "629."
click at [815, 342] on input "629.990" at bounding box center [865, 356] width 150 height 28
type input "629990"
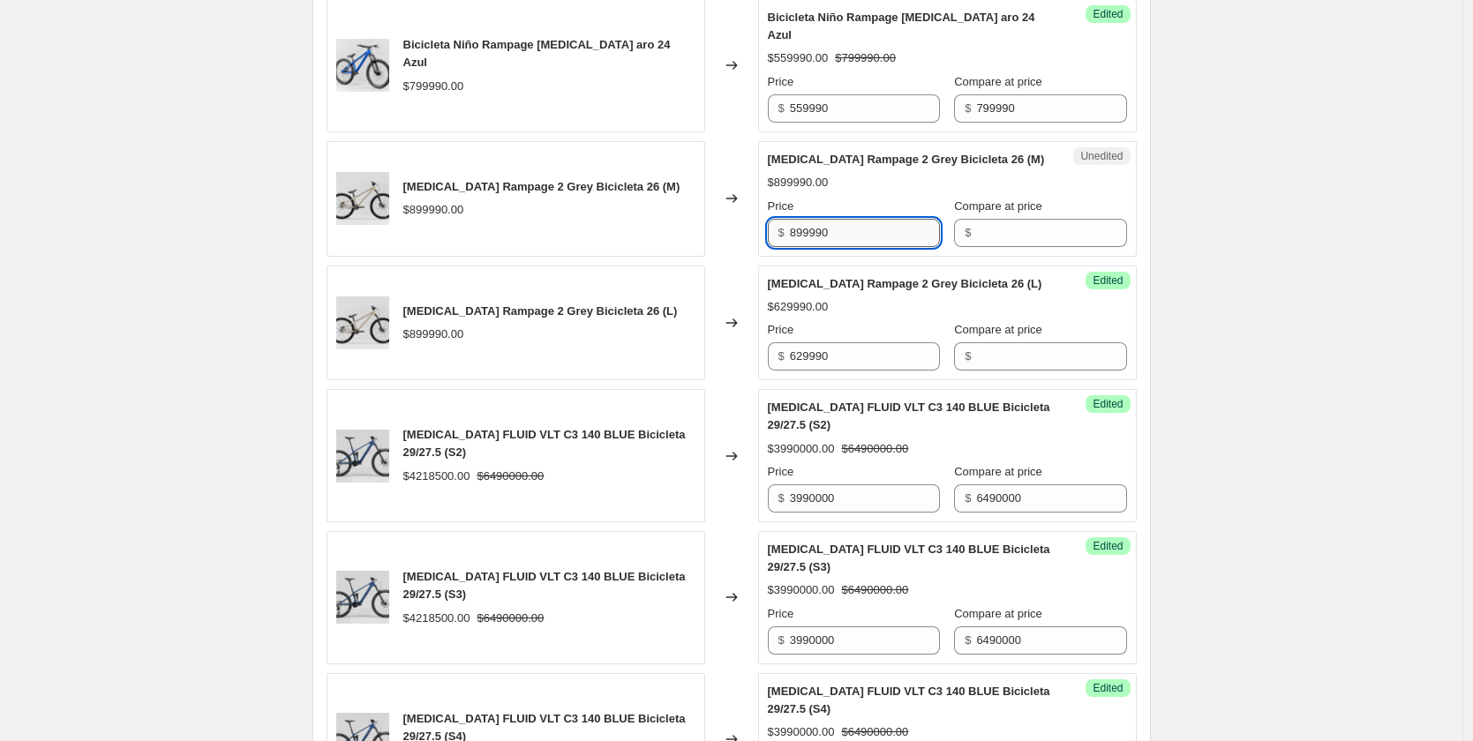
drag, startPoint x: 854, startPoint y: 203, endPoint x: 823, endPoint y: 207, distance: 32.0
click at [747, 207] on div "[MEDICAL_DATA] Rampage 2 Grey Bicicleta 26 (M) $899990.00 Changed to Unedited […" at bounding box center [732, 199] width 810 height 116
click at [976, 219] on input "Compare at price" at bounding box center [1051, 233] width 150 height 28
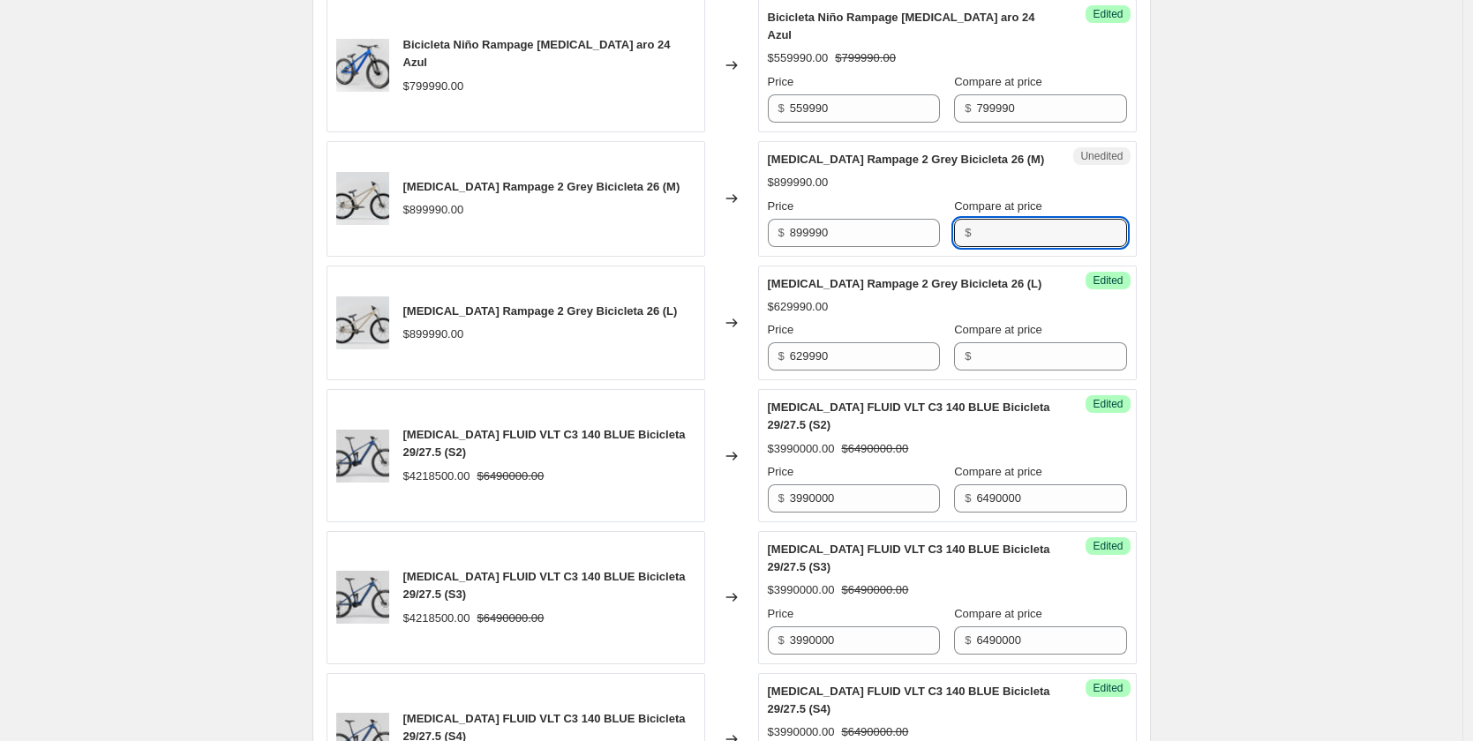
paste input "899990"
type input "899990"
drag, startPoint x: 1010, startPoint y: 302, endPoint x: 1007, endPoint y: 314, distance: 12.6
click at [1010, 321] on label "Compare at price" at bounding box center [998, 330] width 88 height 18
click at [1010, 342] on input "Compare at price" at bounding box center [1051, 356] width 150 height 28
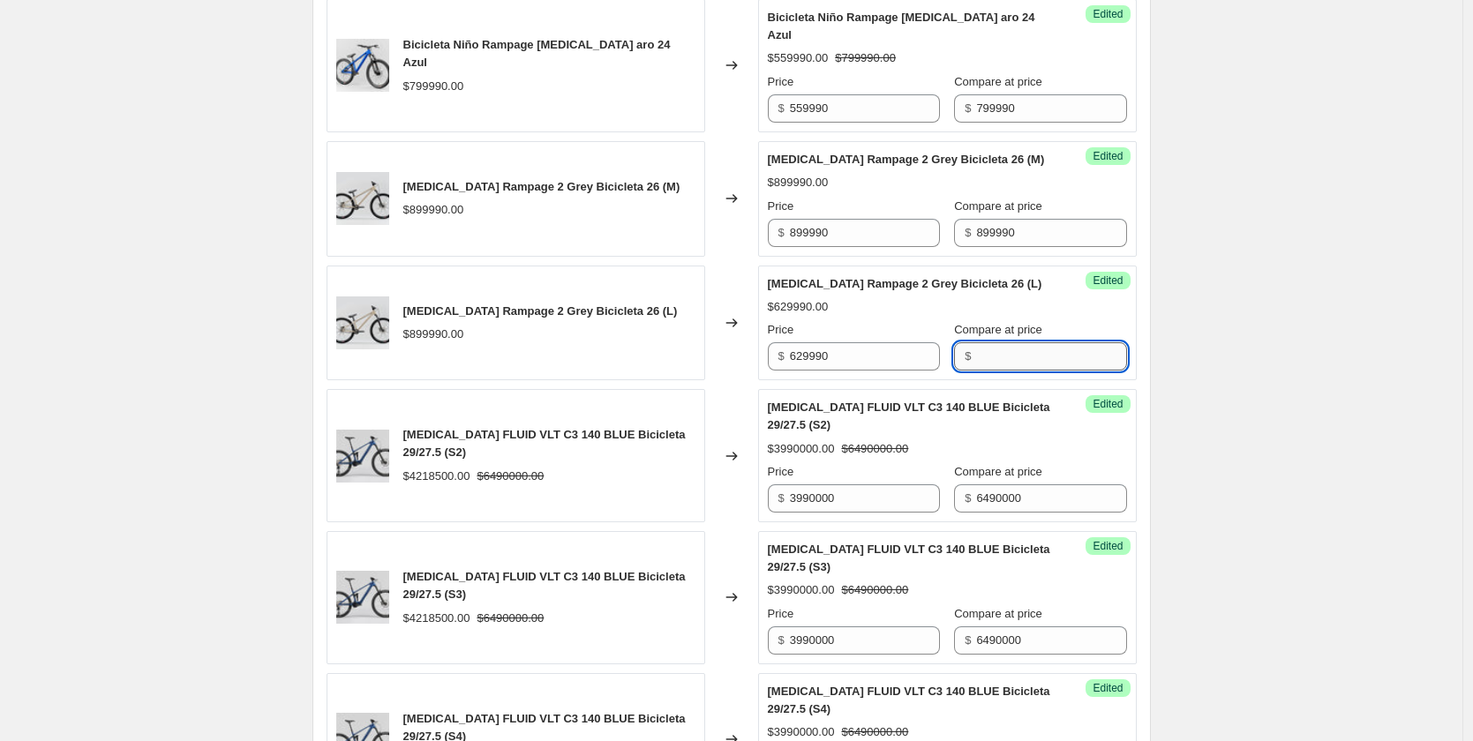
click at [1005, 342] on input "Compare at price" at bounding box center [1051, 356] width 150 height 28
paste input "899990"
type input "899990"
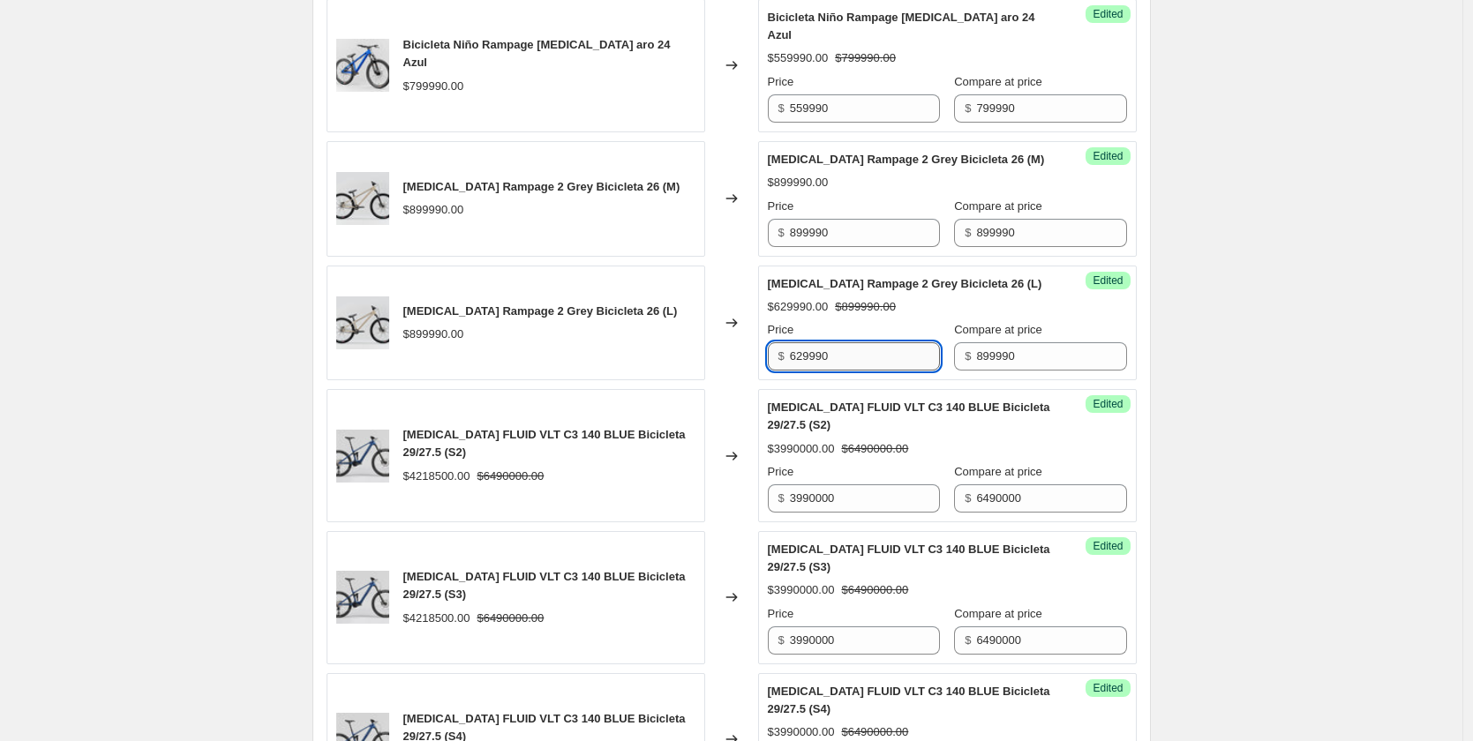
click at [870, 342] on input "629990" at bounding box center [865, 356] width 150 height 28
drag, startPoint x: 866, startPoint y: 326, endPoint x: 708, endPoint y: 317, distance: 158.2
click at [708, 317] on div "[MEDICAL_DATA] Rampage 2 Grey Bicicleta 26 (L) $899990.00 Changed to Success Ed…" at bounding box center [732, 324] width 810 height 116
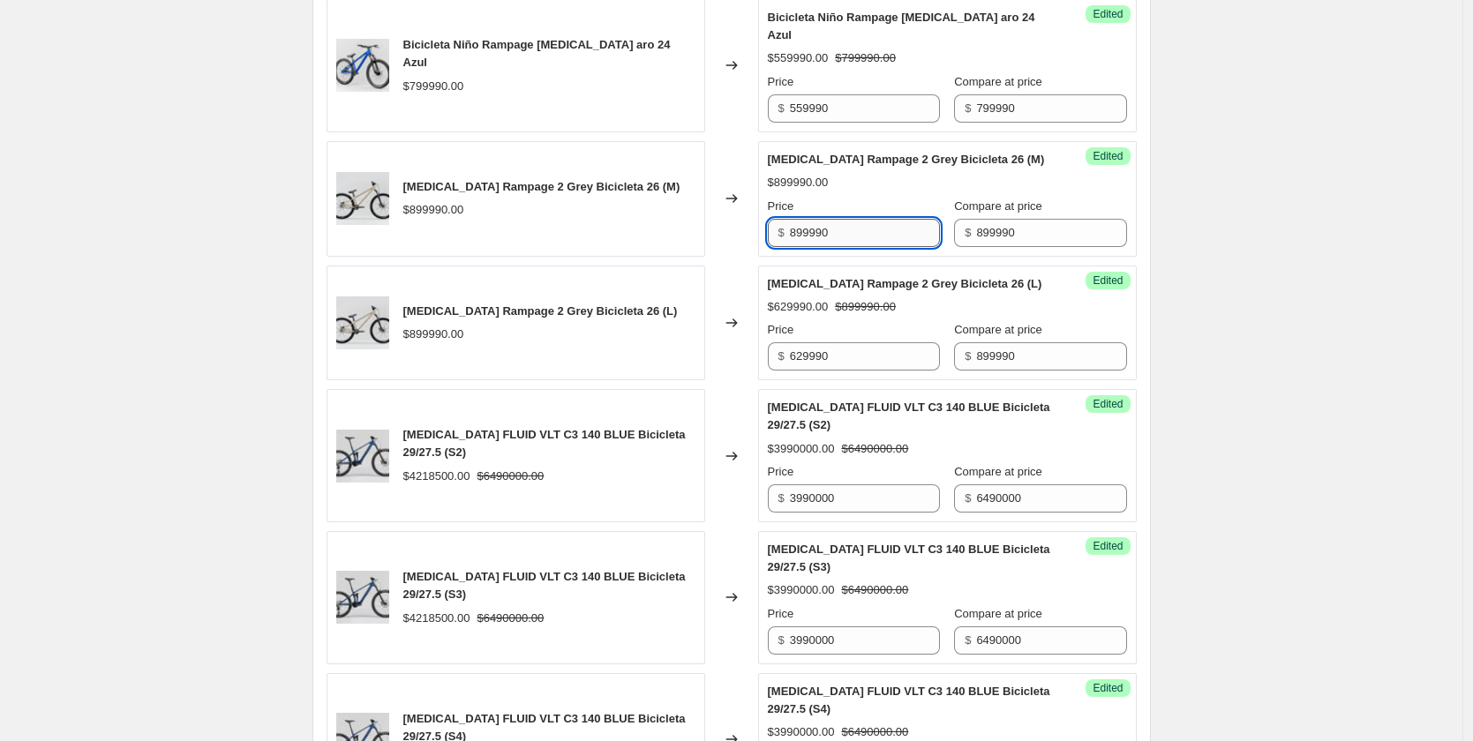
click at [840, 219] on input "899990" at bounding box center [865, 233] width 150 height 28
paste input "62"
type input "629990"
click at [1298, 254] on div "Create new price [MEDICAL_DATA]. This page is ready Create new price [MEDICAL_D…" at bounding box center [731, 109] width 1462 height 2048
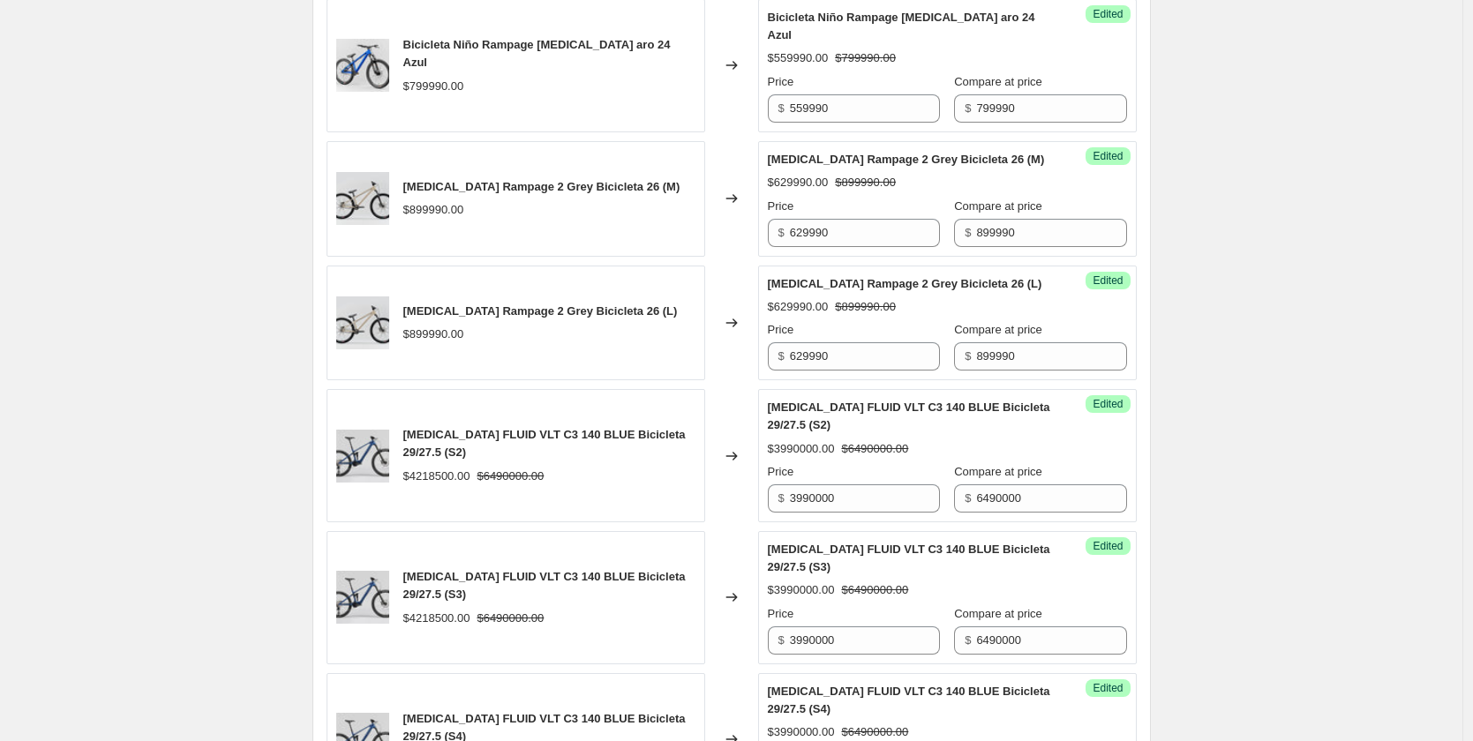
scroll to position [386, 0]
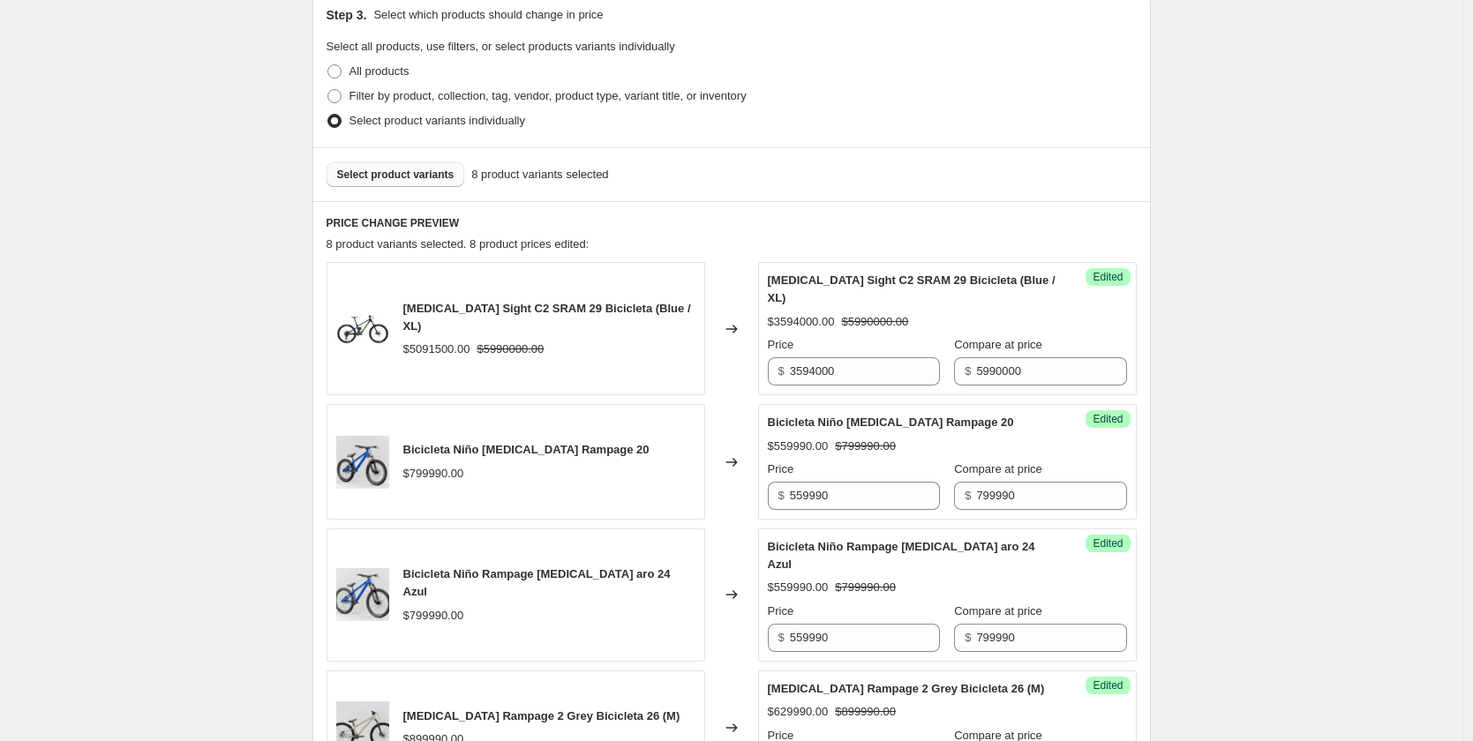
click at [442, 178] on span "Select product variants" at bounding box center [395, 175] width 117 height 14
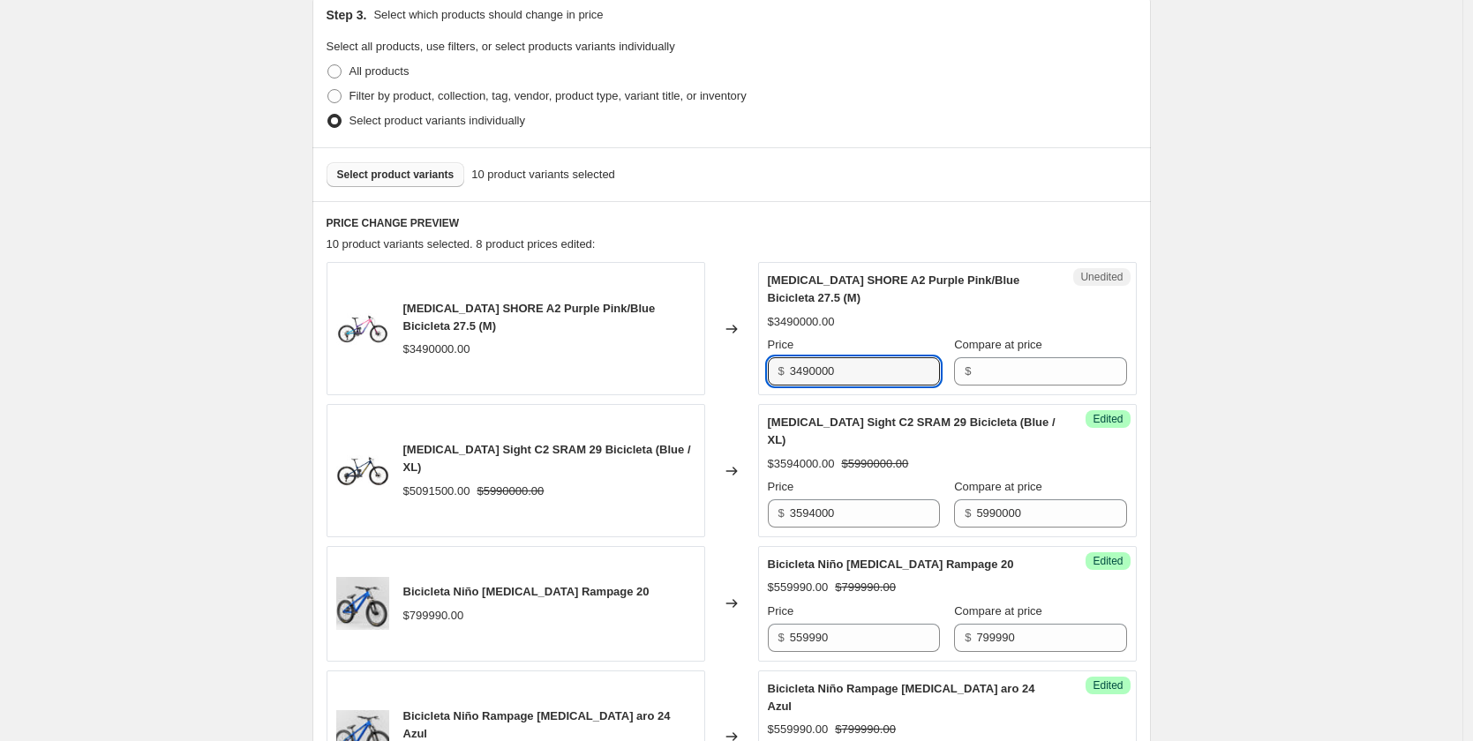
drag, startPoint x: 882, startPoint y: 372, endPoint x: 726, endPoint y: 369, distance: 155.4
click at [710, 369] on div "[MEDICAL_DATA] SHORE A2 Purple Pink/Blue Bicicleta 27.5 (M) $3490000.00 Changed…" at bounding box center [732, 328] width 810 height 133
click at [1024, 368] on input "Compare at price" at bounding box center [1051, 371] width 150 height 28
paste input "3490000"
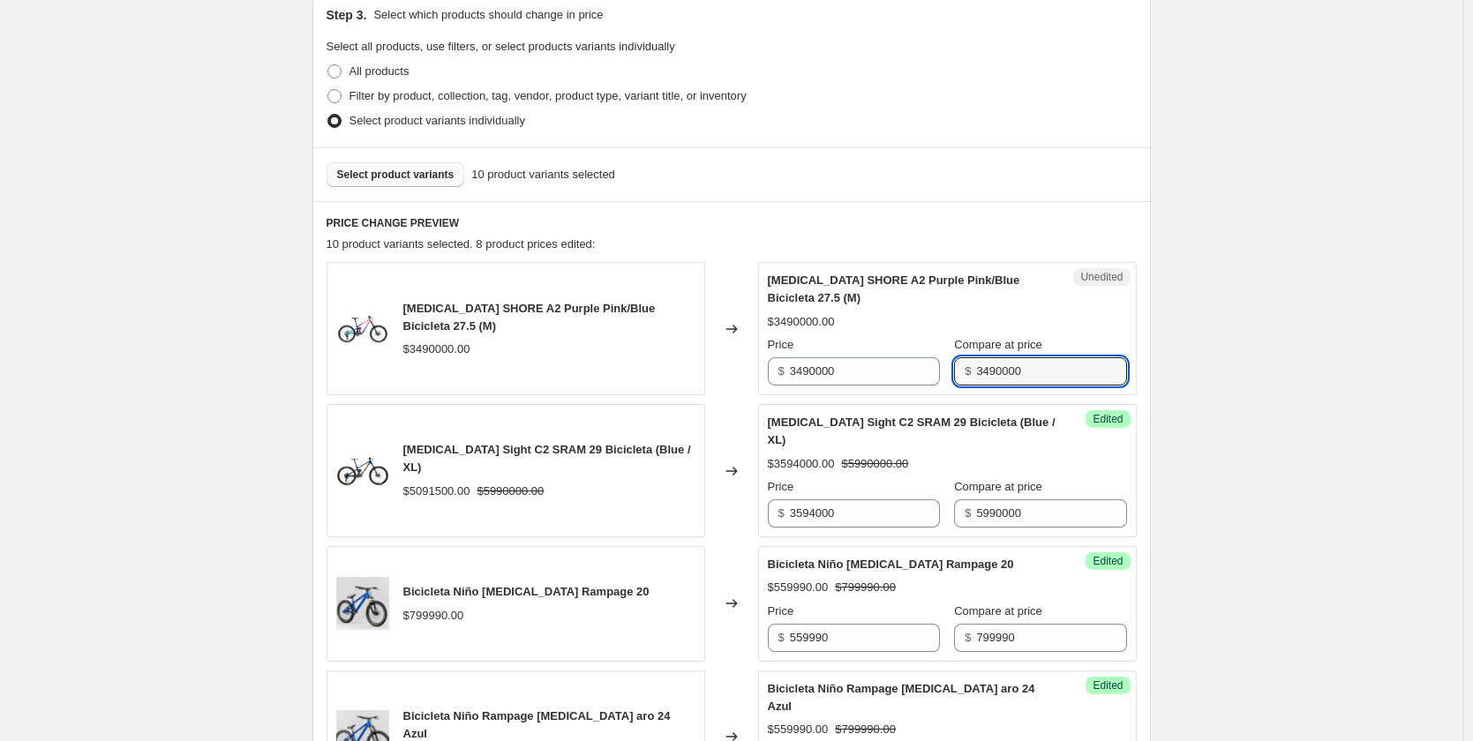
type input "3490000"
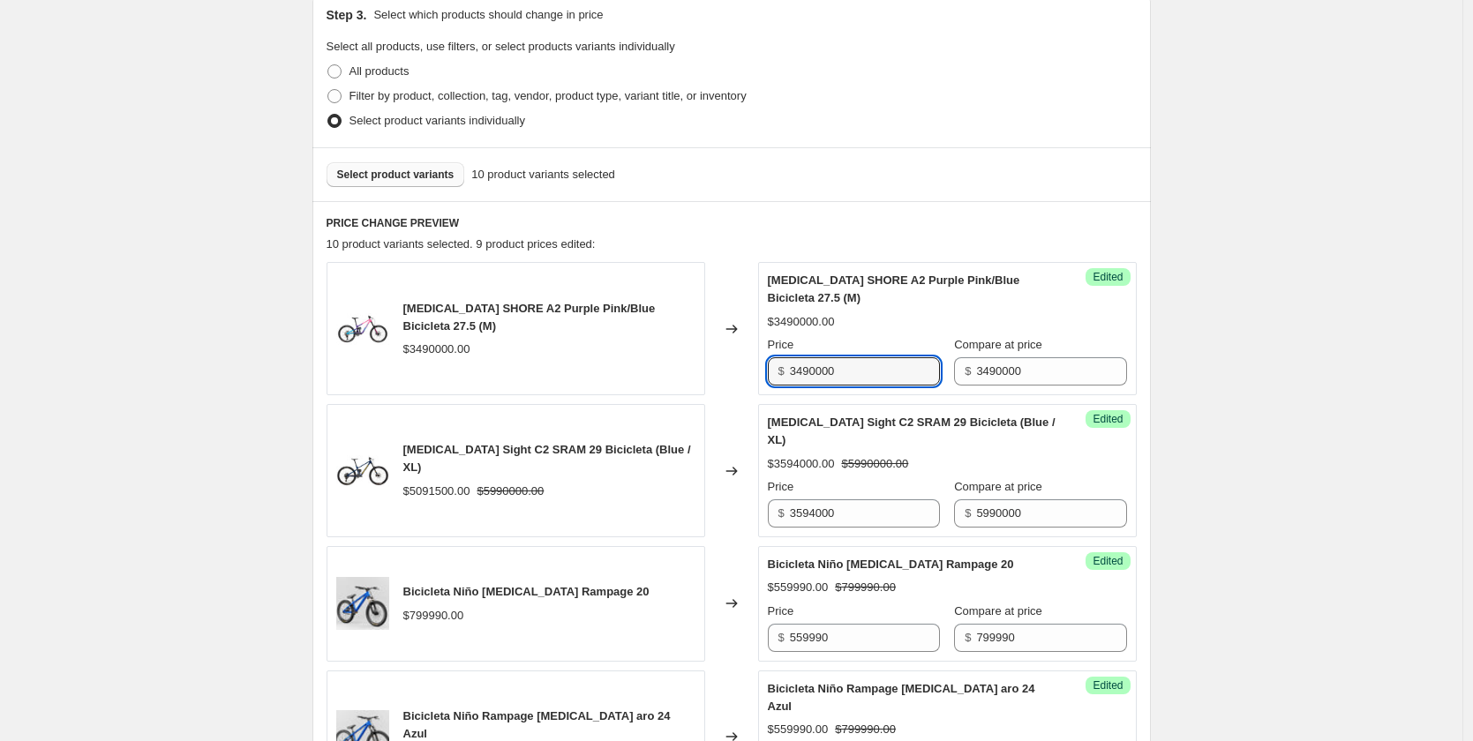
drag, startPoint x: 856, startPoint y: 368, endPoint x: 652, endPoint y: 368, distance: 203.9
click at [652, 368] on div "[MEDICAL_DATA] SHORE A2 Purple Pink/Blue Bicicleta 27.5 (M) $3490000.00 Changed…" at bounding box center [732, 328] width 810 height 133
paste input "2.443."
click at [799, 373] on input "2.443.000" at bounding box center [865, 371] width 150 height 28
click at [802, 372] on input "2.443.000" at bounding box center [865, 371] width 150 height 28
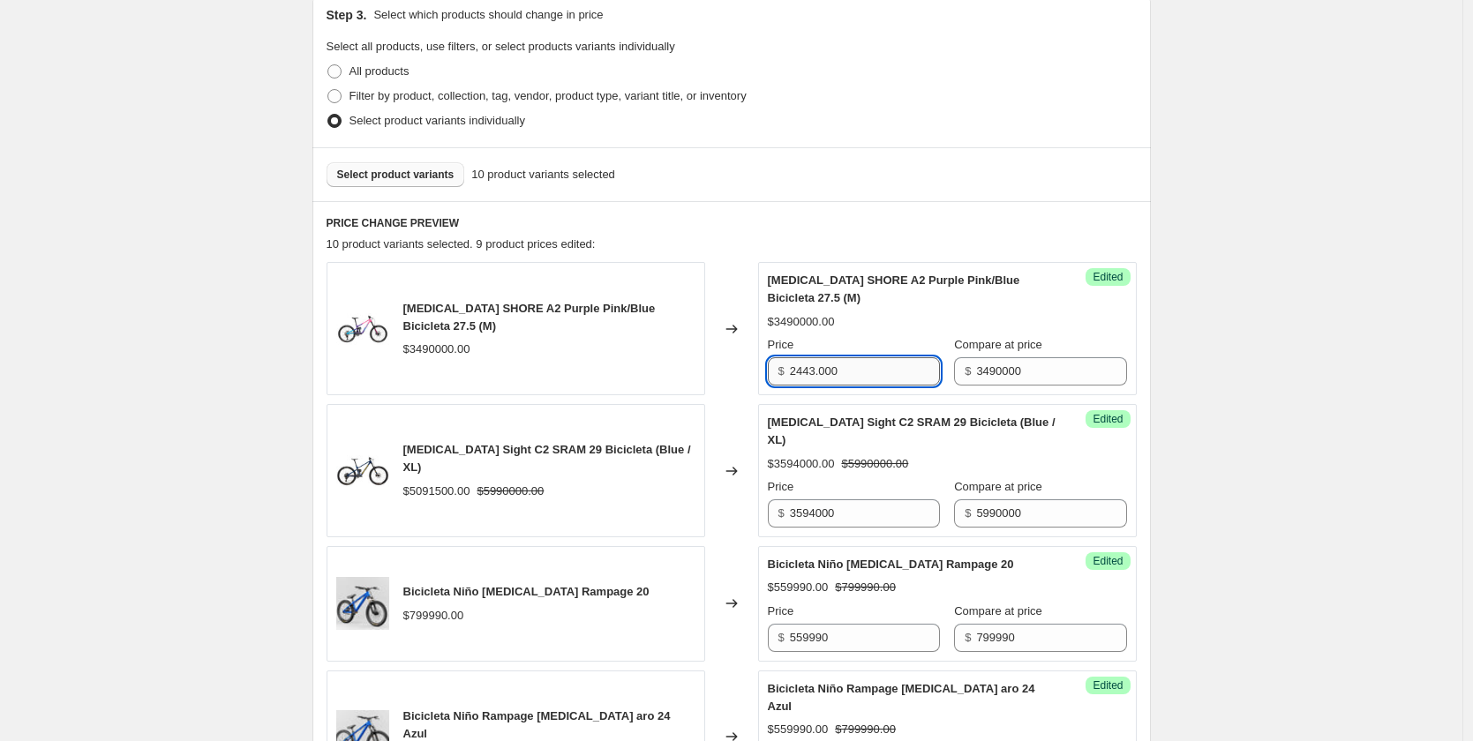
click at [821, 369] on input "2443.000" at bounding box center [865, 371] width 150 height 28
type input "2443000"
click at [394, 162] on div "Select product variants 10 product variants selected" at bounding box center [731, 174] width 838 height 54
click at [394, 169] on span "Select product variants" at bounding box center [395, 175] width 117 height 14
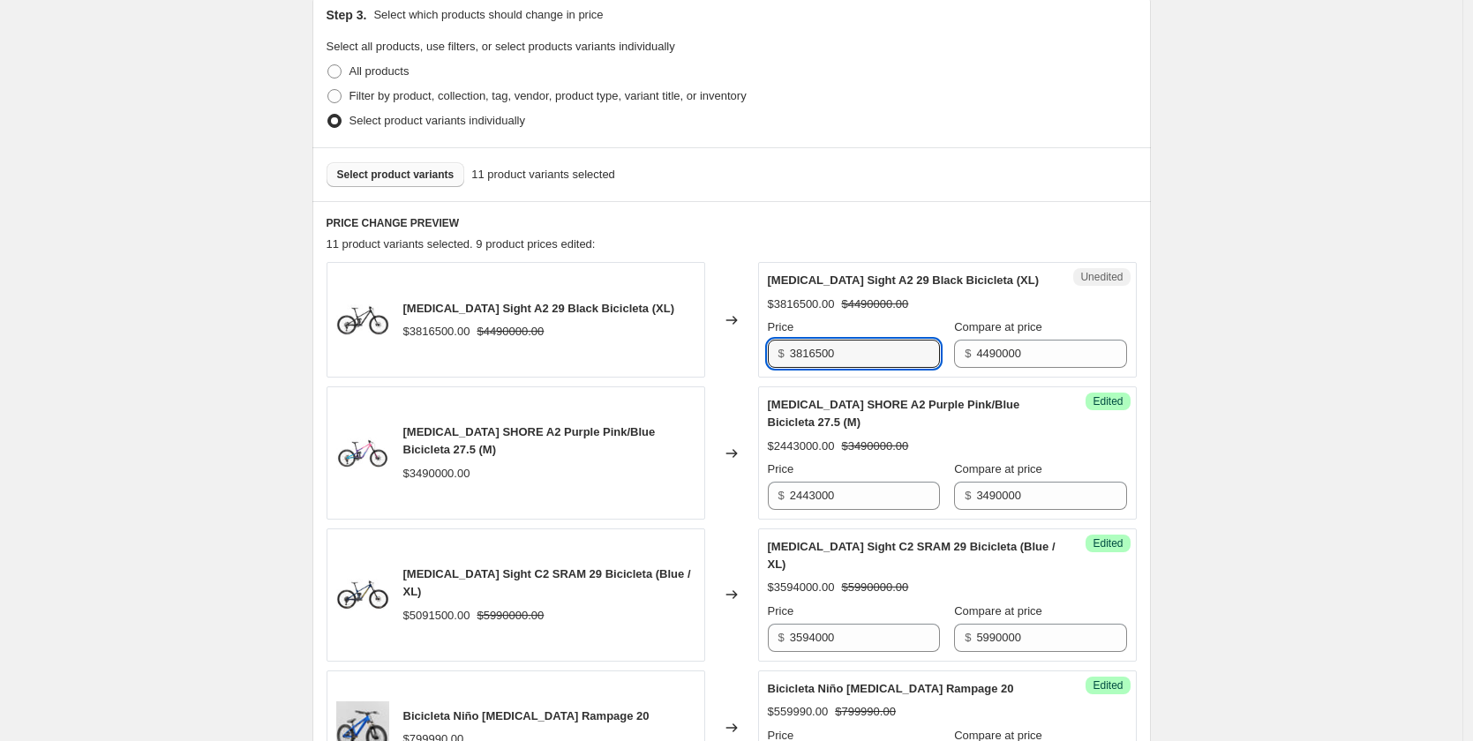
drag, startPoint x: 875, startPoint y: 353, endPoint x: 774, endPoint y: 356, distance: 100.6
click at [774, 356] on div "$ 3816500" at bounding box center [854, 354] width 172 height 28
paste input "2.469."
click at [807, 352] on input "2.469.500" at bounding box center [865, 354] width 150 height 28
click at [804, 355] on input "2.469.500" at bounding box center [865, 354] width 150 height 28
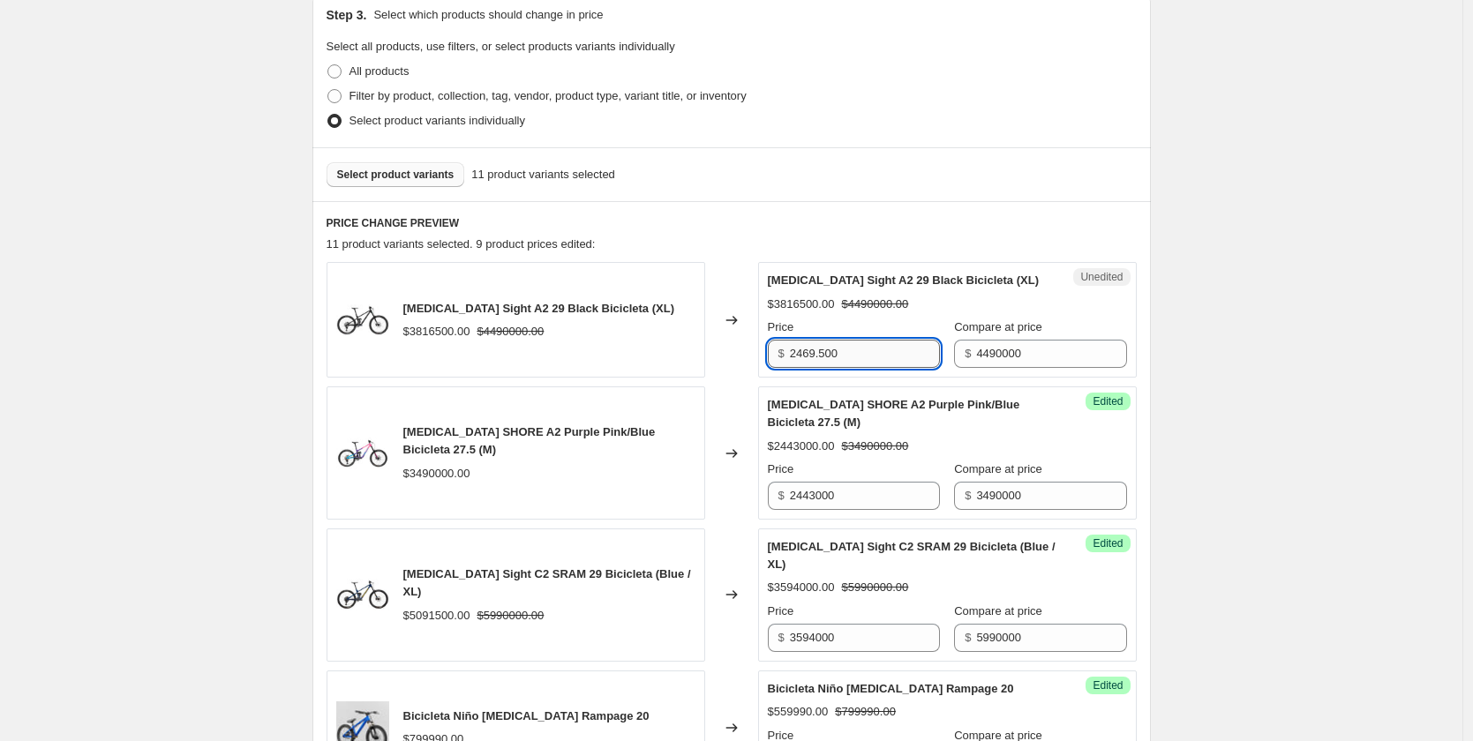
click at [823, 355] on input "2469.500" at bounding box center [865, 354] width 150 height 28
type input "2469500"
click at [432, 177] on span "Select product variants" at bounding box center [395, 175] width 117 height 14
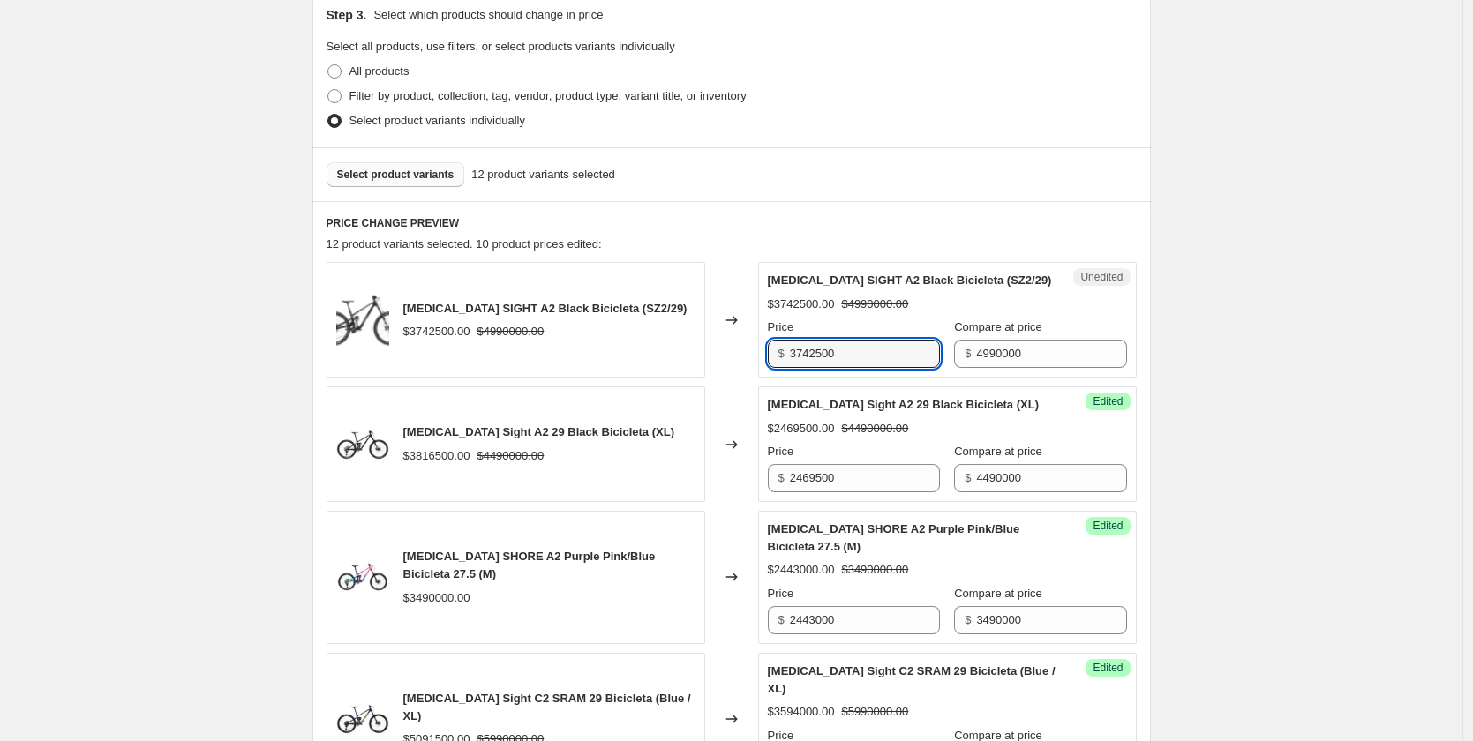
drag, startPoint x: 874, startPoint y: 358, endPoint x: 732, endPoint y: 353, distance: 142.2
click at [731, 353] on div "[MEDICAL_DATA] SIGHT A2 Black Bicicleta (SZ2/29) $3742500.00 $4990000.00 Change…" at bounding box center [732, 320] width 810 height 116
type input "2994000"
click at [424, 171] on span "Select product variants" at bounding box center [395, 175] width 117 height 14
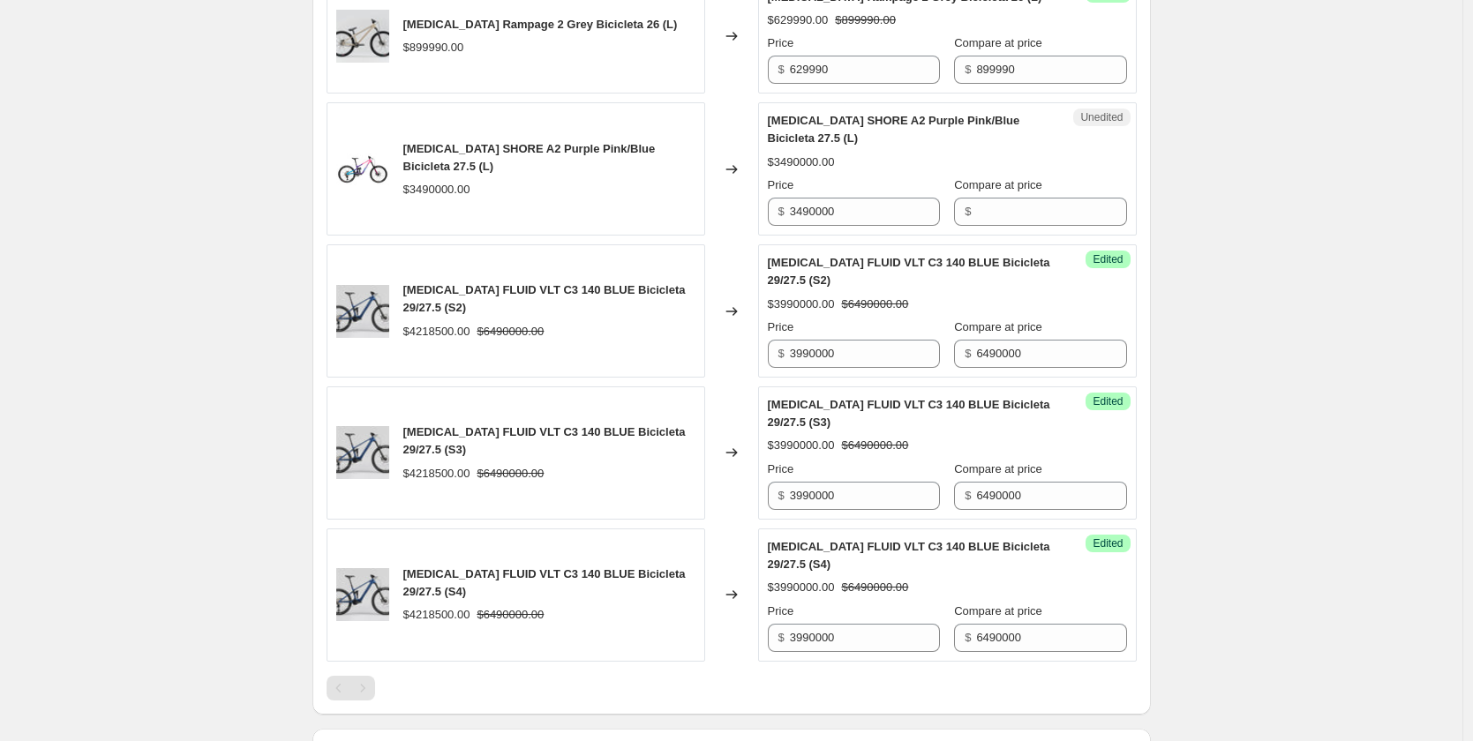
scroll to position [1928, 0]
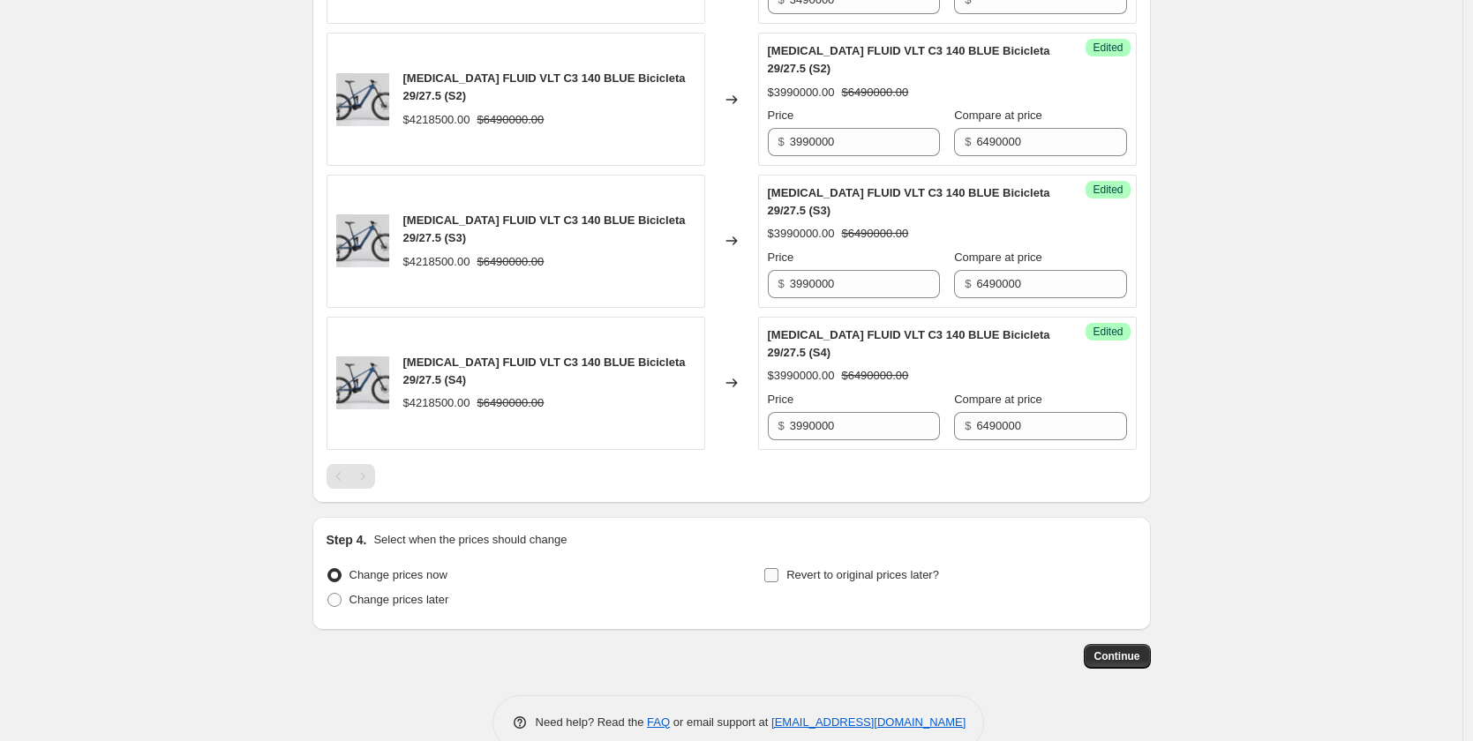
click at [785, 563] on label "Revert to original prices later?" at bounding box center [851, 575] width 176 height 25
click at [778, 568] on input "Revert to original prices later?" at bounding box center [771, 575] width 14 height 14
checkbox input "true"
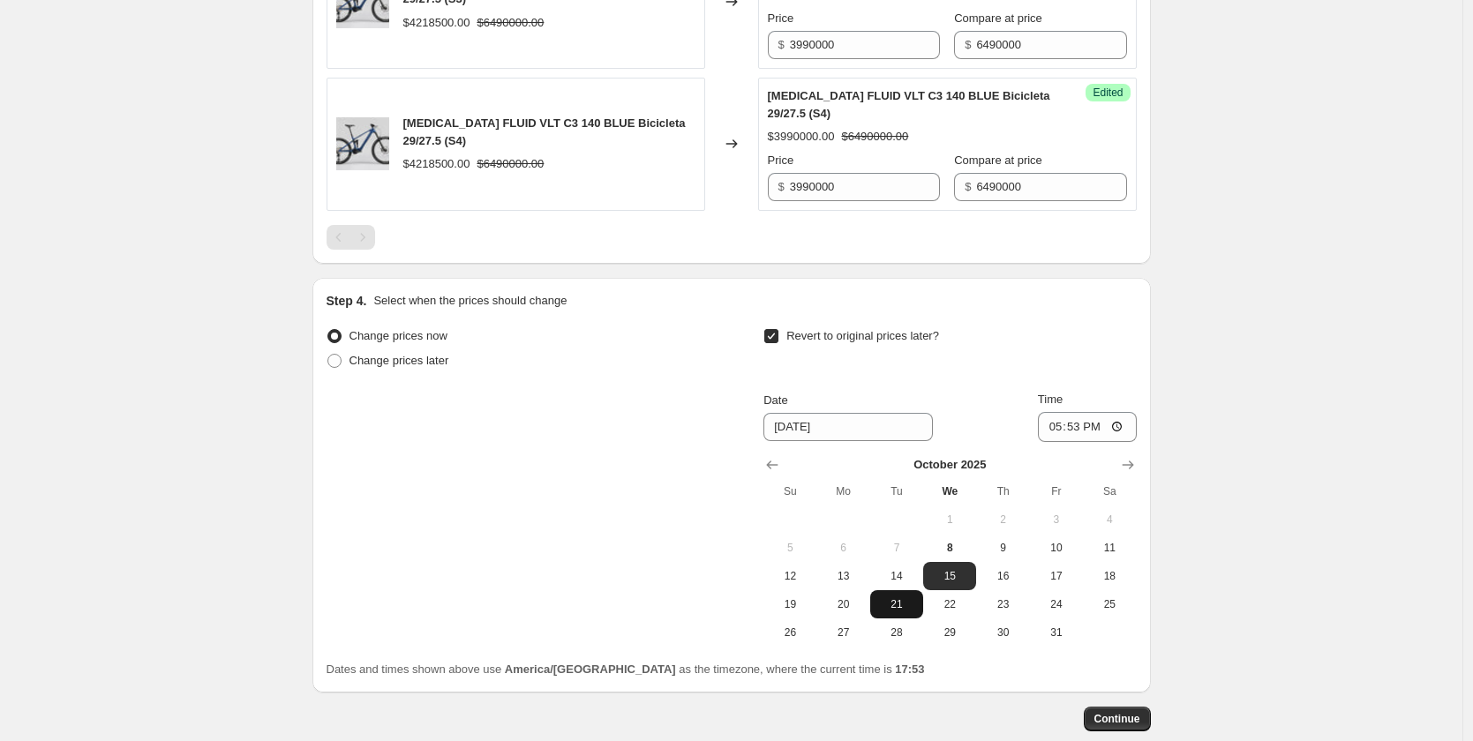
scroll to position [2193, 0]
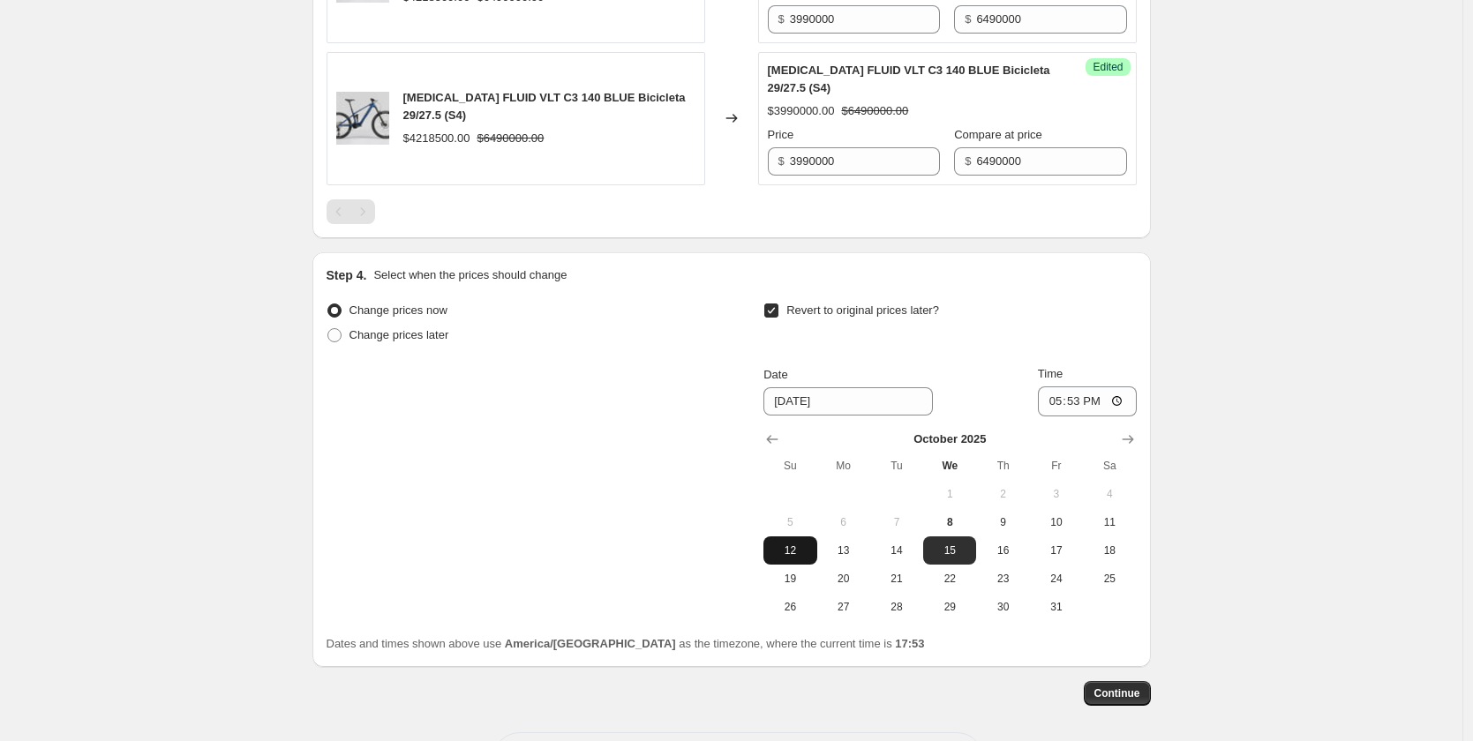
click at [781, 544] on span "12" at bounding box center [789, 551] width 39 height 14
type input "[DATE]"
click at [1085, 387] on input "17:53" at bounding box center [1087, 402] width 99 height 30
type input "23:59"
click at [1044, 681] on div "Continue" at bounding box center [731, 693] width 838 height 25
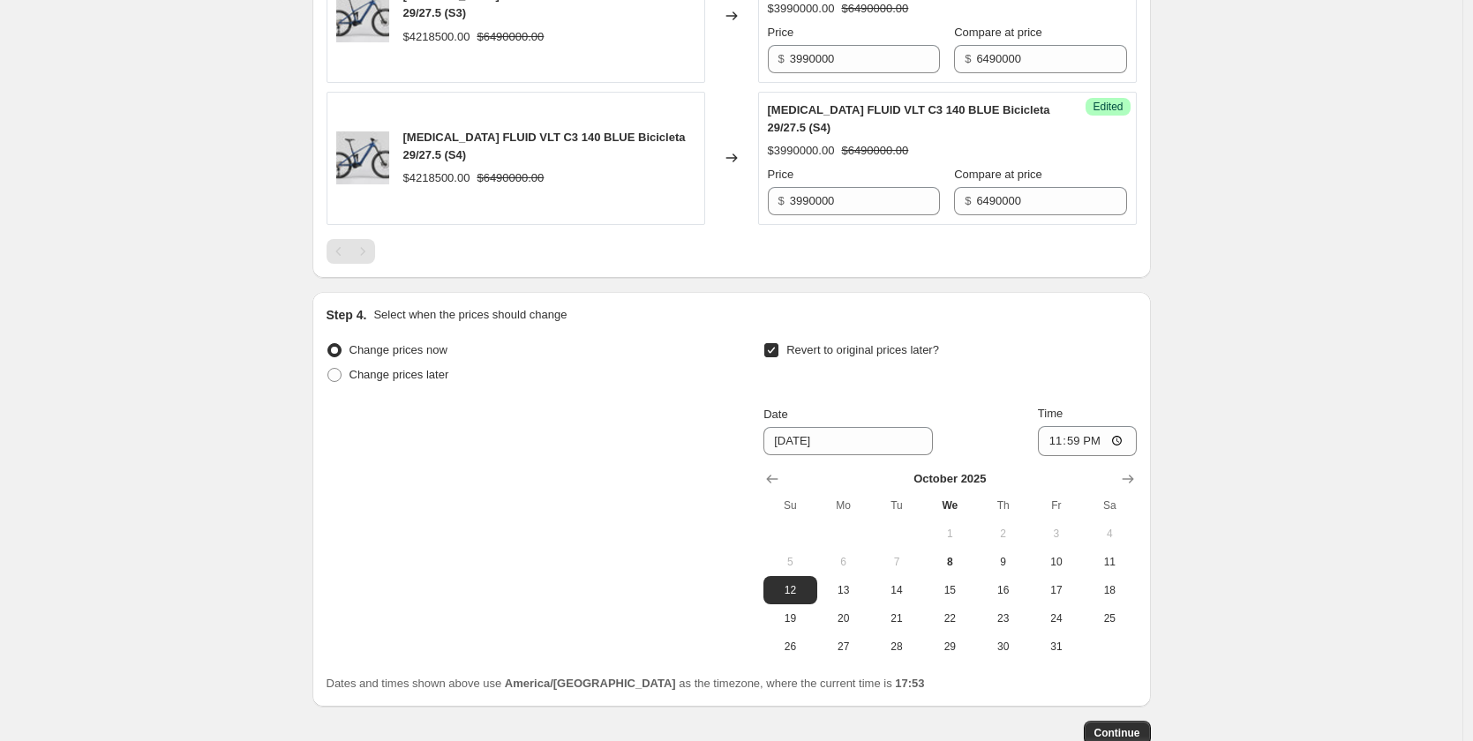
scroll to position [2230, 0]
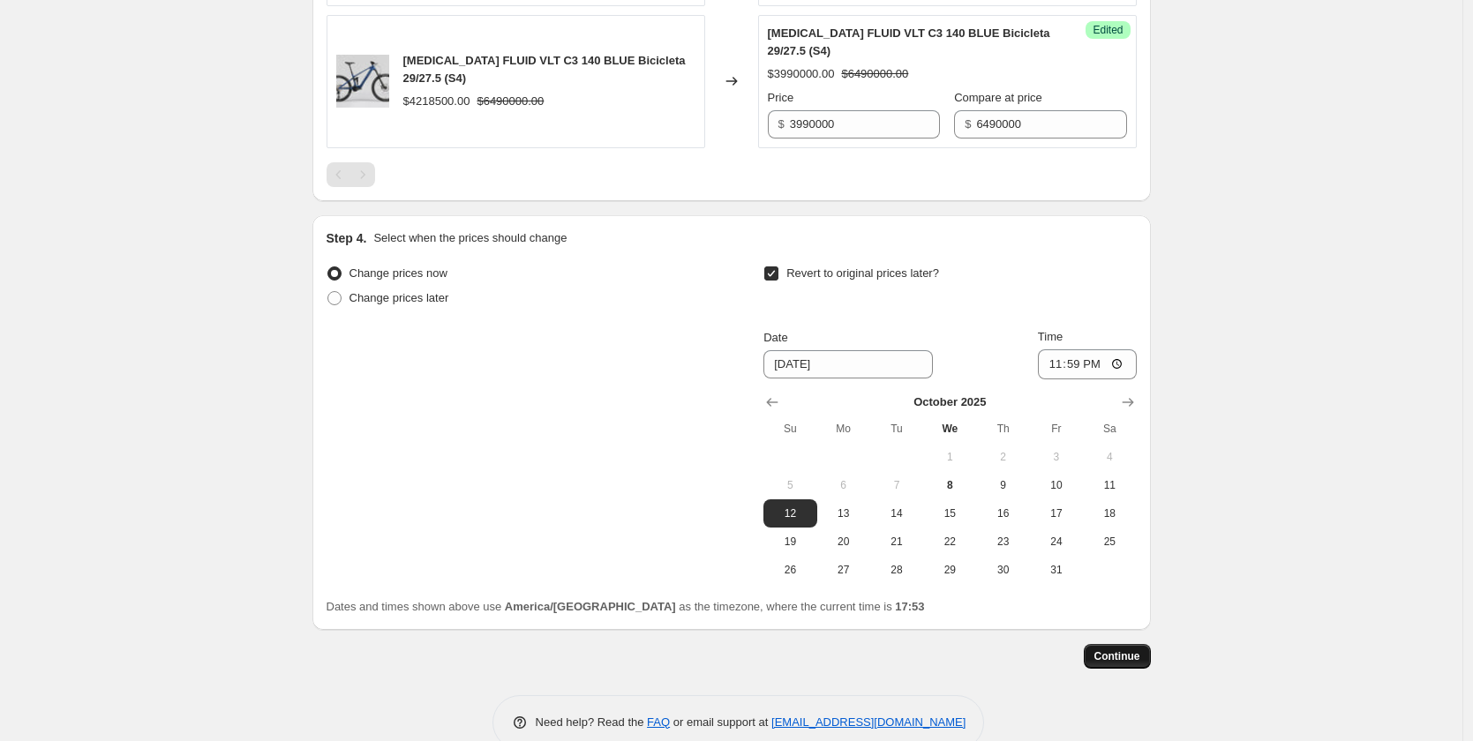
click at [1128, 650] on span "Continue" at bounding box center [1117, 657] width 46 height 14
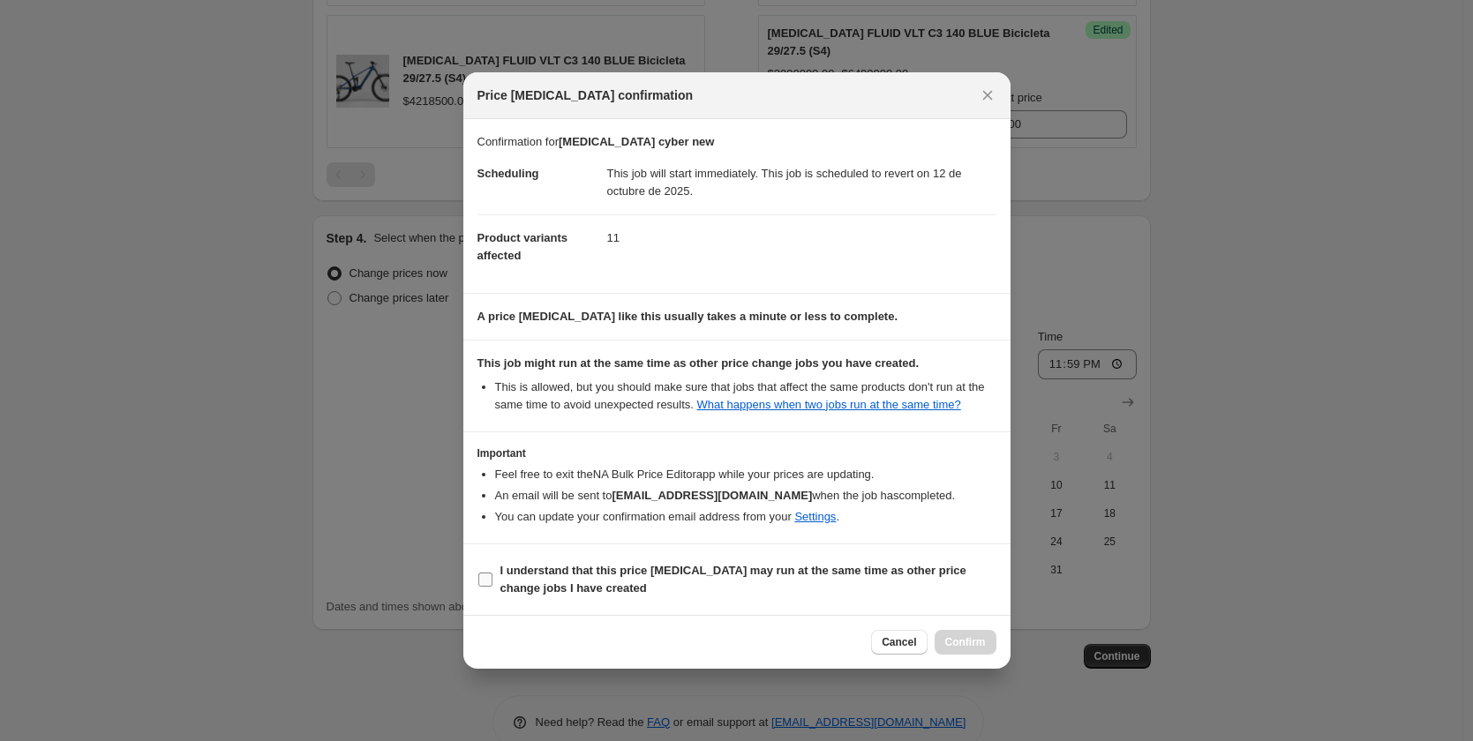
click at [483, 569] on label "I understand that this price [MEDICAL_DATA] may run at the same time as other p…" at bounding box center [736, 580] width 519 height 42
click at [483, 573] on input "I understand that this price [MEDICAL_DATA] may run at the same time as other p…" at bounding box center [485, 580] width 14 height 14
checkbox input "true"
click at [953, 636] on span "Confirm" at bounding box center [965, 642] width 41 height 14
